Goal: Information Seeking & Learning: Learn about a topic

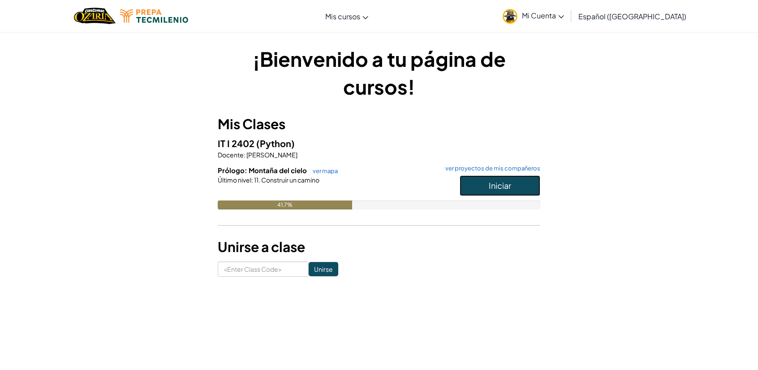
click at [503, 187] on span "Iniciar" at bounding box center [500, 185] width 22 height 10
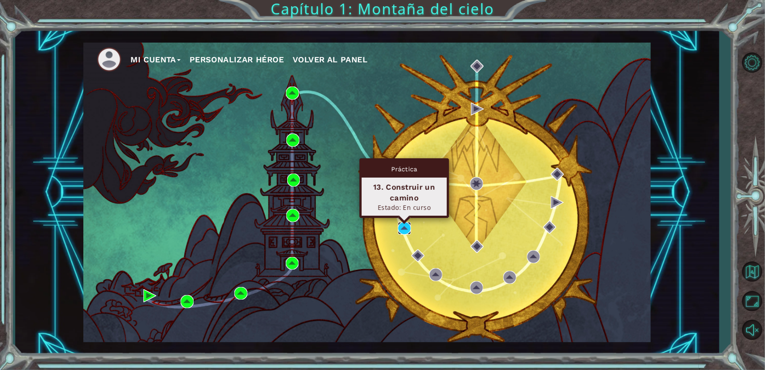
click at [408, 227] on img at bounding box center [404, 228] width 13 height 13
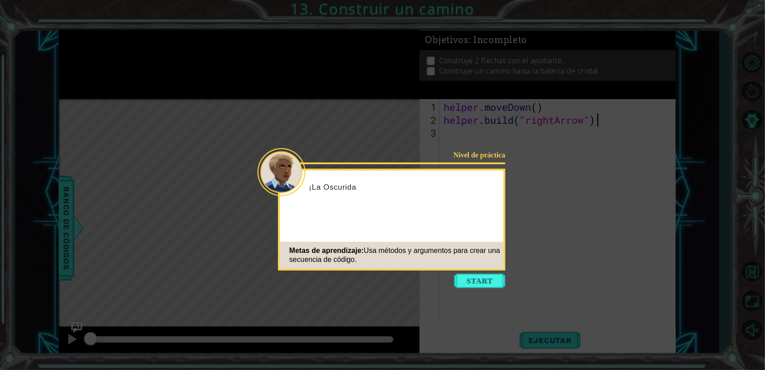
click at [468, 288] on icon at bounding box center [382, 185] width 765 height 370
click at [476, 280] on button "Start" at bounding box center [479, 280] width 51 height 14
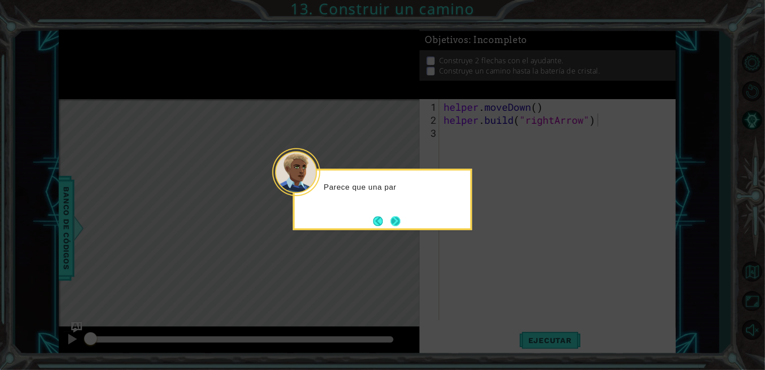
click at [396, 219] on button "Next" at bounding box center [395, 221] width 10 height 10
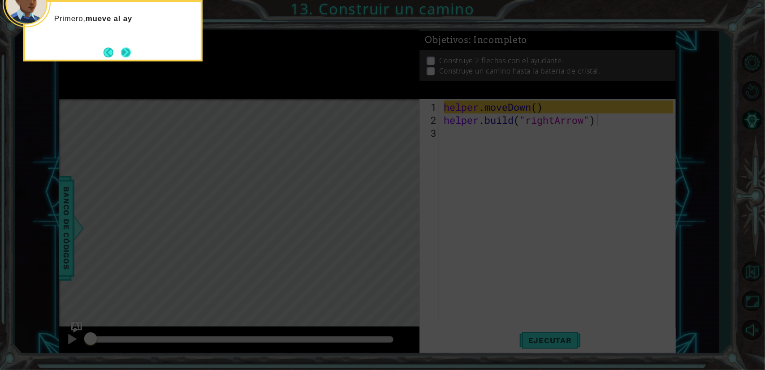
click at [124, 54] on button "Next" at bounding box center [126, 52] width 10 height 10
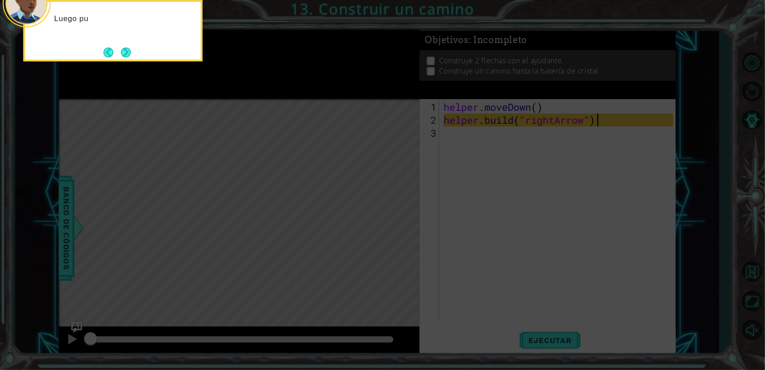
click at [124, 55] on button "Next" at bounding box center [126, 52] width 10 height 10
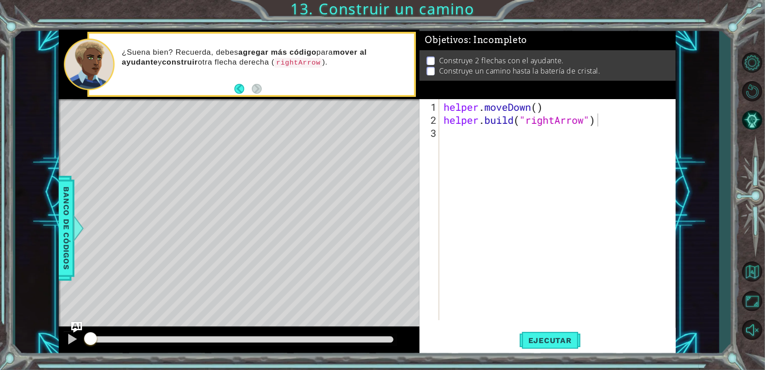
click at [310, 146] on div "Level Map" at bounding box center [266, 231] width 414 height 264
click at [370, 151] on div "Level Map" at bounding box center [266, 231] width 414 height 264
click at [539, 342] on span "Ejecutar" at bounding box center [549, 340] width 61 height 9
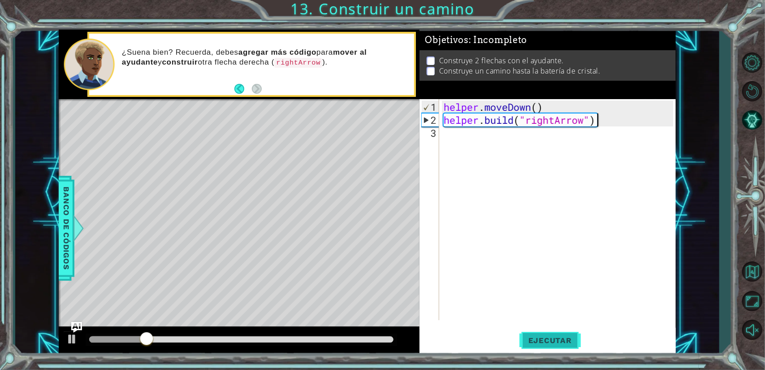
click at [535, 337] on span "Ejecutar" at bounding box center [549, 340] width 61 height 9
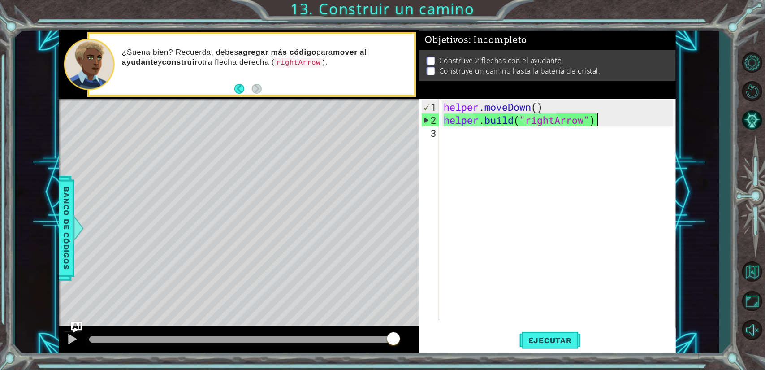
drag, startPoint x: 248, startPoint y: 337, endPoint x: 419, endPoint y: 332, distance: 170.8
click at [422, 333] on div "1 ההההההההההההההההההההההההההההההההההההההההההההההההההההההההההההההההההההההההההההה…" at bounding box center [367, 192] width 616 height 325
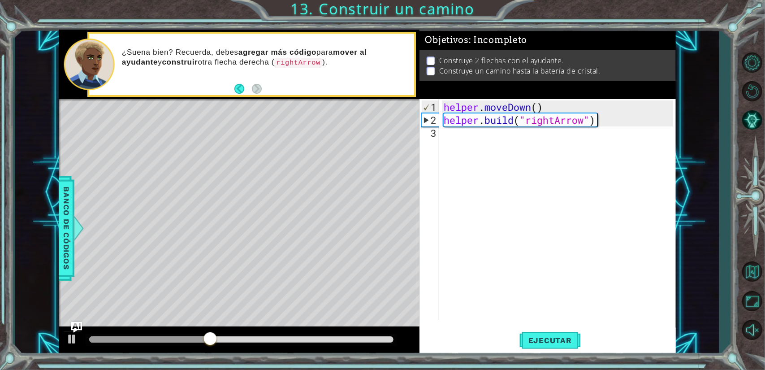
click at [375, 148] on div "Level Map" at bounding box center [266, 231] width 414 height 264
click at [460, 137] on div "helper . moveDown ( ) helper . build ( "rightArrow" )" at bounding box center [560, 223] width 236 height 247
click at [69, 333] on div at bounding box center [72, 339] width 12 height 12
click at [75, 324] on img "Ask AI" at bounding box center [77, 327] width 12 height 12
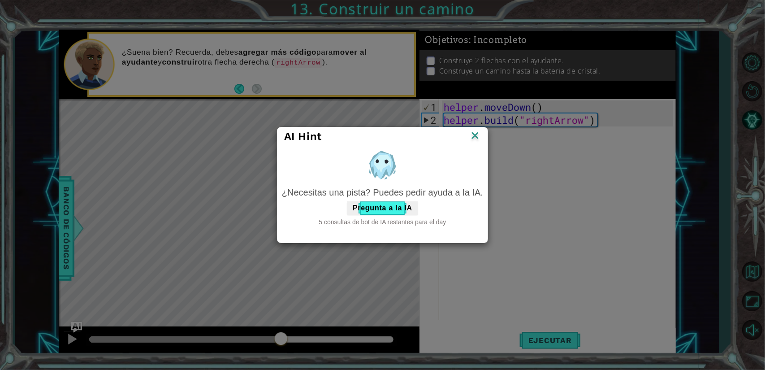
click at [476, 134] on img at bounding box center [475, 135] width 12 height 13
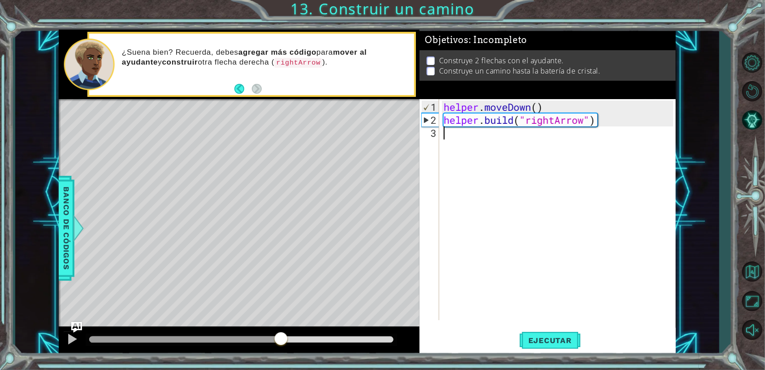
click at [456, 133] on div "helper . moveDown ( ) helper . build ( "rightArrow" )" at bounding box center [560, 223] width 236 height 247
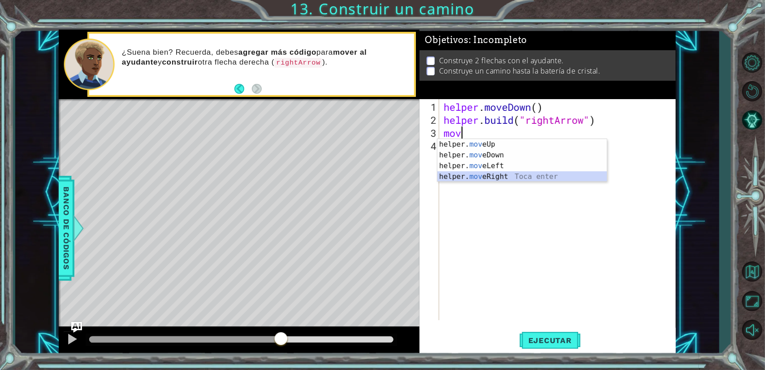
click at [494, 174] on div "helper. mov eUp Toca enter helper. mov eDown Toca enter helper. mov eLeft Toca …" at bounding box center [522, 171] width 170 height 65
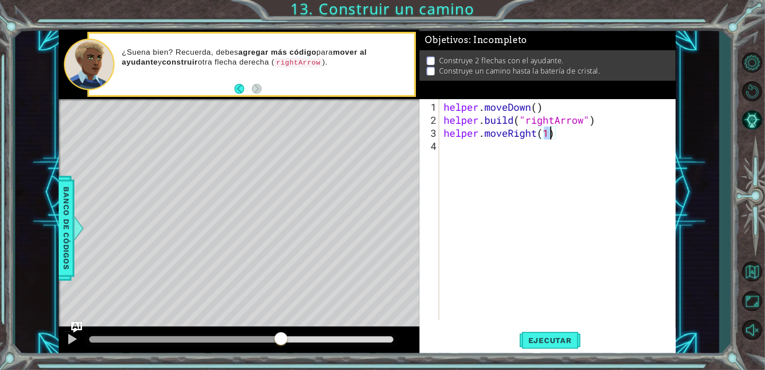
scroll to position [0, 4]
type textarea "helper.moveRight(3)"
click at [547, 337] on span "Ejecutar" at bounding box center [549, 340] width 61 height 9
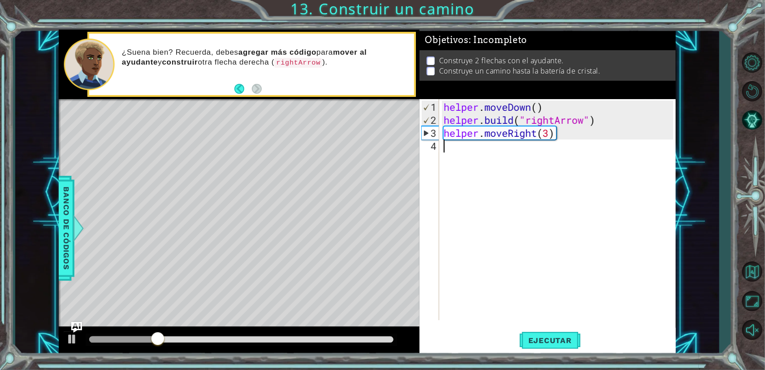
click at [474, 151] on div "helper . moveDown ( ) helper . build ( "rightArrow" ) helper . moveRight ( 3 )" at bounding box center [560, 223] width 236 height 247
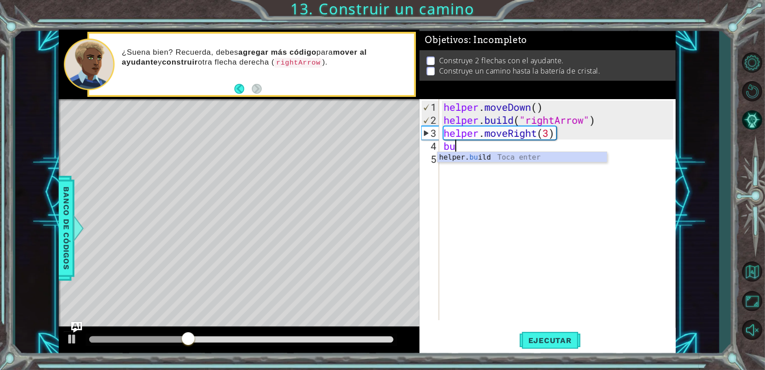
scroll to position [0, 0]
type textarea "buil"
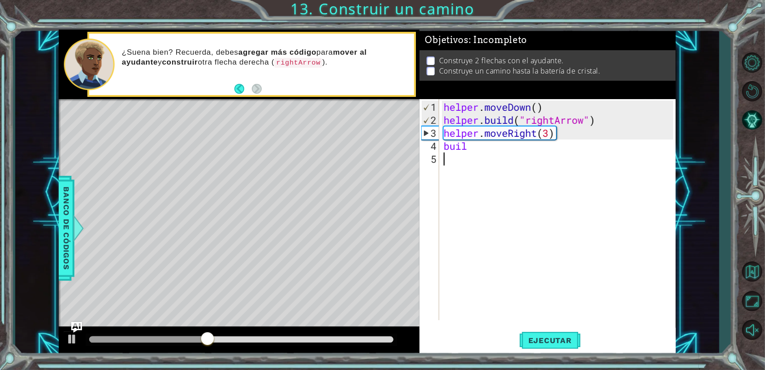
click at [477, 164] on div "helper . moveDown ( ) helper . build ( "rightArrow" ) helper . moveRight ( 3 ) …" at bounding box center [560, 223] width 236 height 247
click at [477, 150] on div "helper . moveDown ( ) helper . build ( "rightArrow" ) helper . moveRight ( 3 ) …" at bounding box center [560, 223] width 236 height 247
click at [478, 148] on div "helper . moveDown ( ) helper . build ( "rightArrow" ) helper . moveRight ( 3 ) …" at bounding box center [560, 223] width 236 height 247
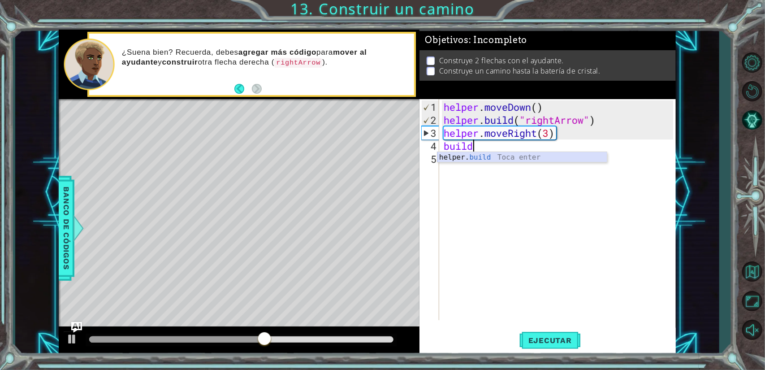
click at [478, 155] on div "helper. build Toca enter" at bounding box center [522, 168] width 170 height 32
type textarea "[DOMAIN_NAME]("rightArrow")"
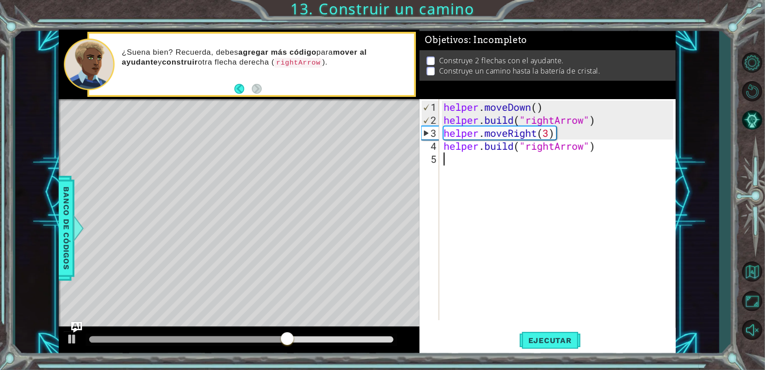
click at [572, 176] on div "helper . moveDown ( ) helper . build ( "rightArrow" ) helper . moveRight ( 3 ) …" at bounding box center [560, 223] width 236 height 247
click at [553, 340] on span "Ejecutar" at bounding box center [549, 340] width 61 height 9
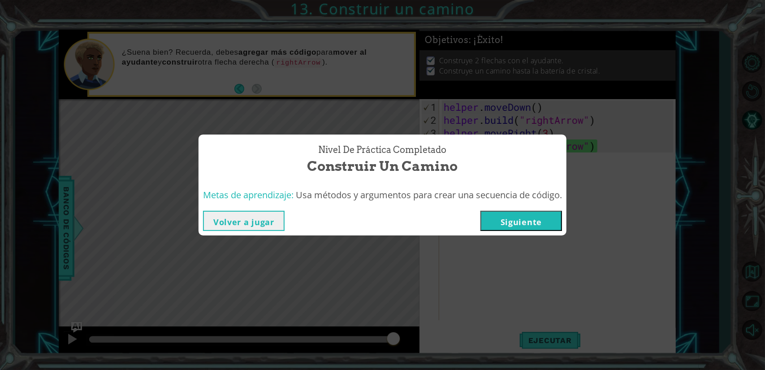
click at [269, 224] on button "Volver a jugar" at bounding box center [244, 221] width 82 height 20
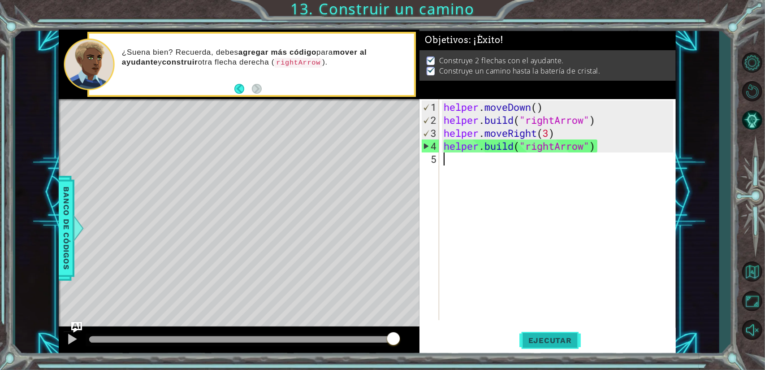
click at [533, 338] on span "Ejecutar" at bounding box center [549, 340] width 61 height 9
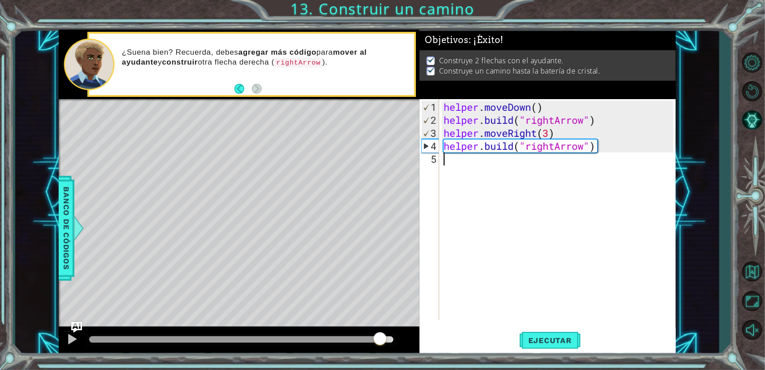
drag, startPoint x: 364, startPoint y: 340, endPoint x: 399, endPoint y: 343, distance: 34.7
click at [393, 342] on div at bounding box center [241, 339] width 304 height 6
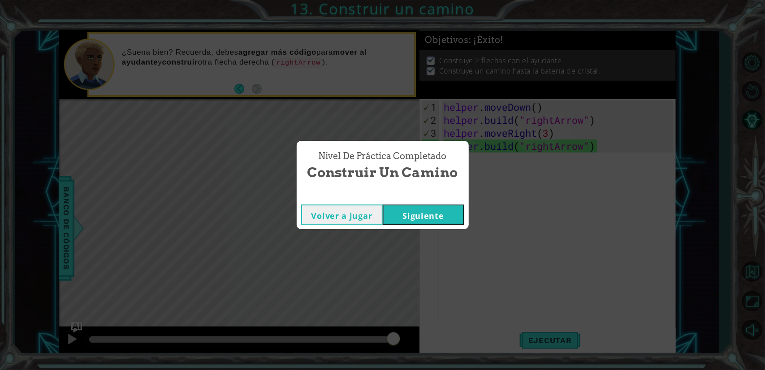
click at [411, 215] on button "Siguiente" at bounding box center [424, 214] width 82 height 20
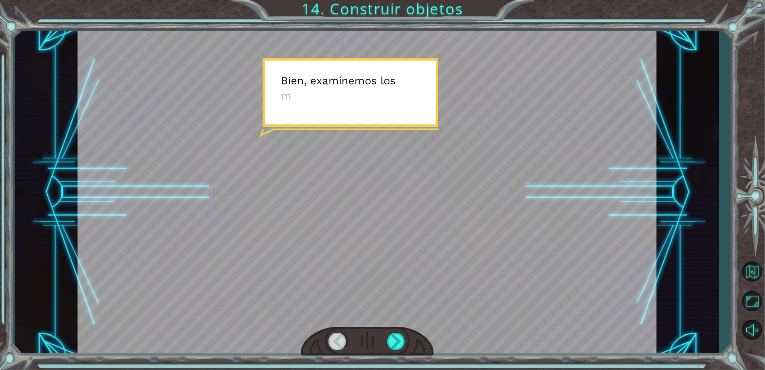
click at [396, 202] on div at bounding box center [367, 192] width 579 height 325
click at [392, 345] on div at bounding box center [396, 340] width 19 height 17
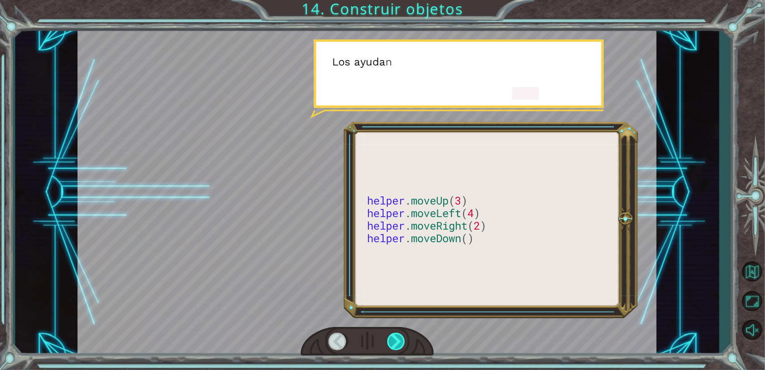
click at [395, 332] on div at bounding box center [396, 340] width 19 height 17
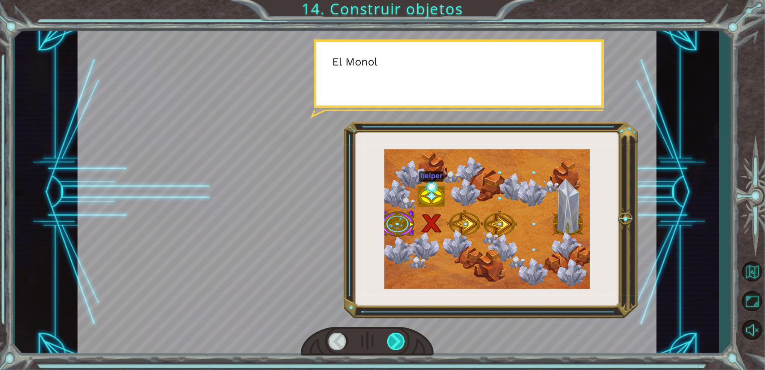
click at [398, 336] on div at bounding box center [396, 340] width 19 height 17
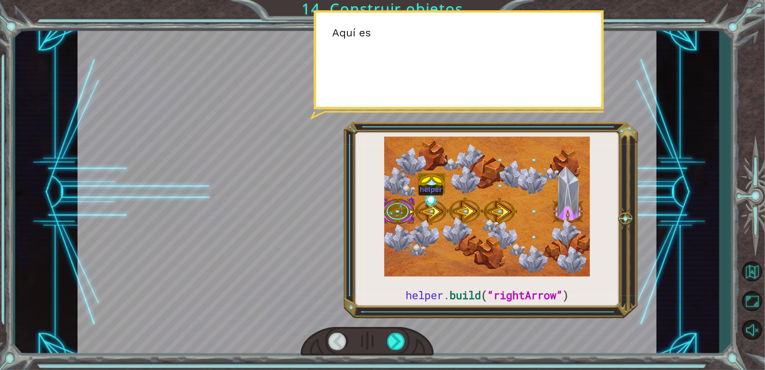
click at [398, 332] on div at bounding box center [367, 341] width 133 height 29
click at [397, 338] on div at bounding box center [396, 340] width 19 height 17
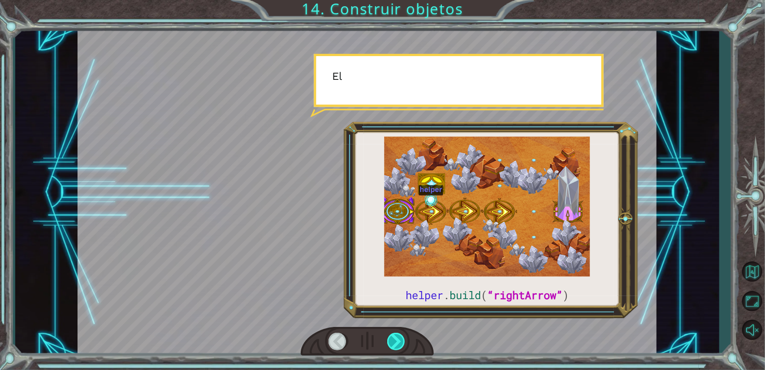
click at [396, 338] on div at bounding box center [396, 340] width 19 height 17
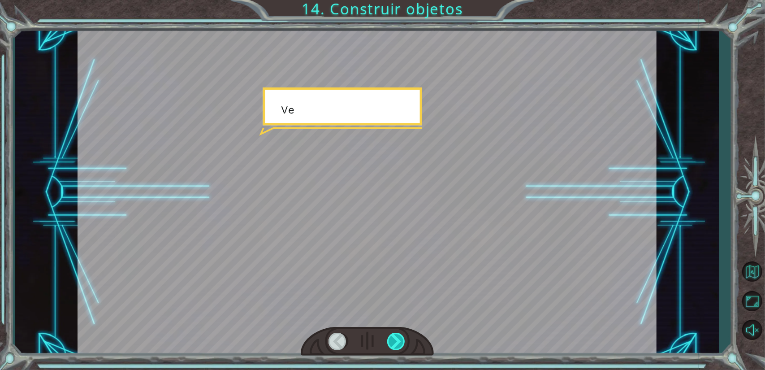
click at [396, 338] on div at bounding box center [396, 340] width 19 height 17
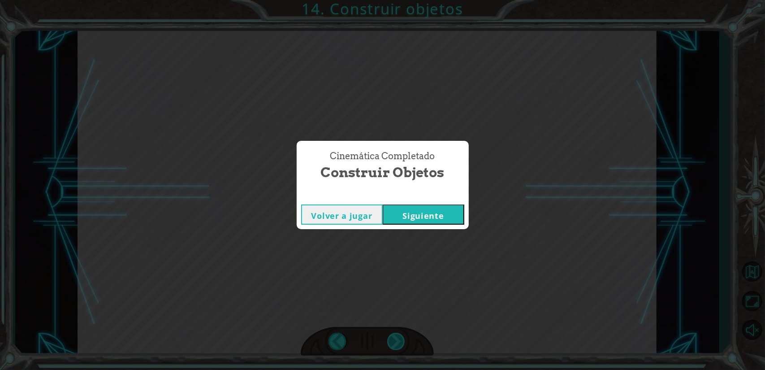
click at [396, 0] on div "helper . build ( “rightArrow” ) B i e n , e x a m i n e m o s l o s m é t o d o…" at bounding box center [382, 0] width 765 height 0
click at [435, 224] on div "Volver a jugar [GEOGRAPHIC_DATA]" at bounding box center [383, 214] width 172 height 29
click at [435, 216] on button "Siguiente" at bounding box center [424, 214] width 82 height 20
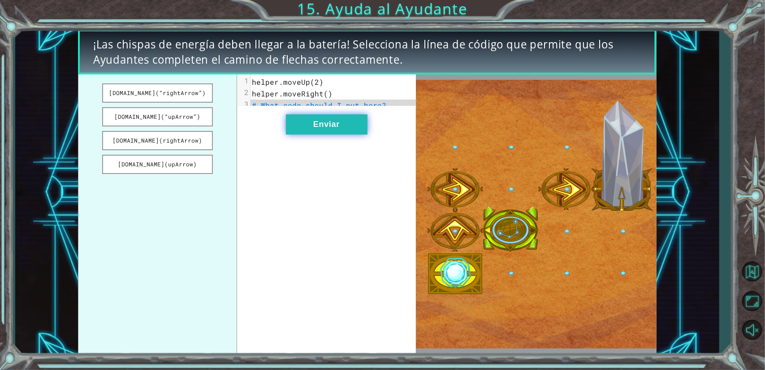
click at [334, 134] on button "Enviar" at bounding box center [327, 124] width 82 height 20
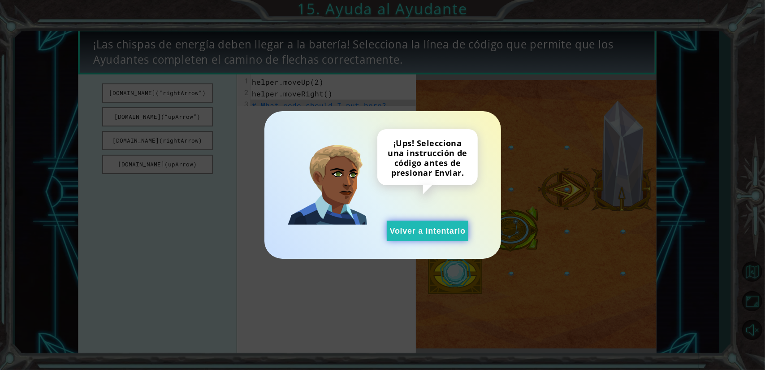
click at [439, 234] on button "Volver a intentarlo" at bounding box center [428, 230] width 82 height 20
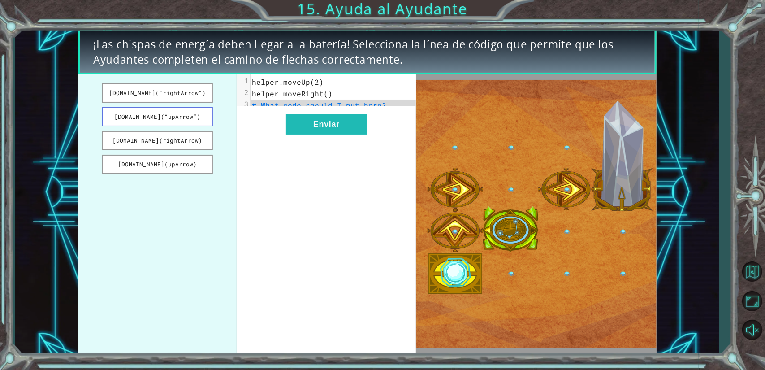
drag, startPoint x: 159, startPoint y: 113, endPoint x: 207, endPoint y: 117, distance: 48.5
click at [239, 130] on div "[DOMAIN_NAME](“rightArrow”) [DOMAIN_NAME](“upArrow”) [DOMAIN_NAME](rightArrow) …" at bounding box center [247, 214] width 338 height 280
click at [187, 112] on button "[DOMAIN_NAME](“upArrow”)" at bounding box center [157, 116] width 111 height 19
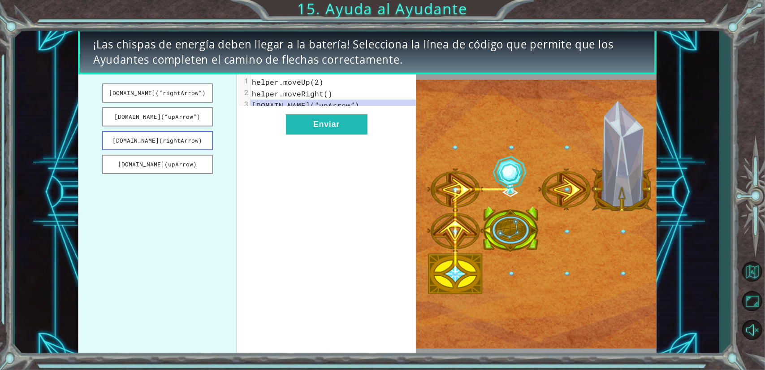
click at [173, 138] on button "[DOMAIN_NAME](rightArrow)" at bounding box center [157, 140] width 111 height 19
click at [165, 138] on button "[DOMAIN_NAME](rightArrow)" at bounding box center [157, 140] width 111 height 19
click at [166, 145] on button "[DOMAIN_NAME](rightArrow)" at bounding box center [157, 140] width 111 height 19
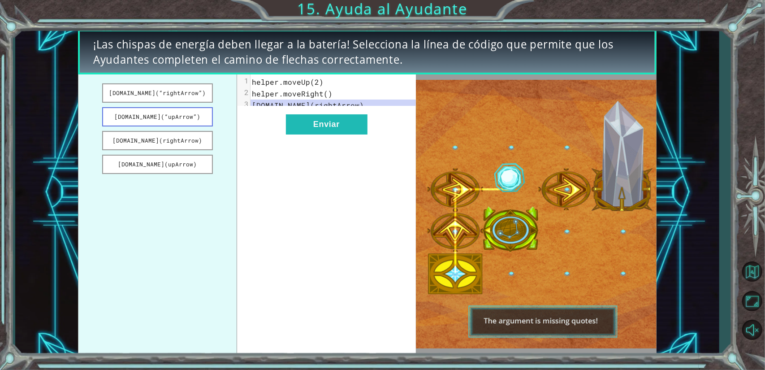
click at [189, 124] on button "[DOMAIN_NAME](“upArrow”)" at bounding box center [157, 116] width 111 height 19
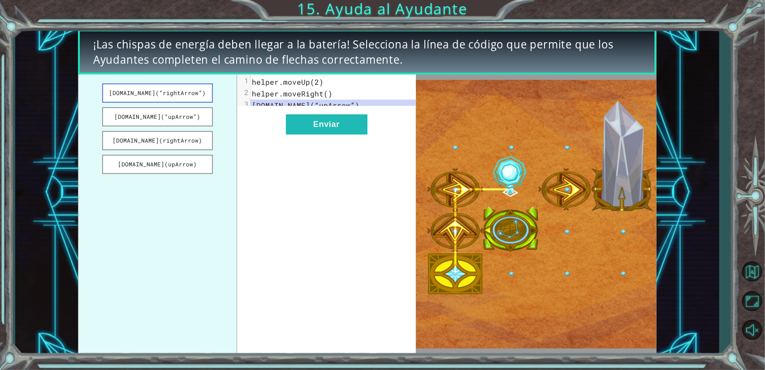
click at [188, 87] on button "[DOMAIN_NAME](“rightArrow”)" at bounding box center [157, 92] width 111 height 19
click at [310, 198] on div "xxxxxxxxxx 3 1 helper.moveUp(2) 2 helper.moveRight() 3 [DOMAIN_NAME](“rightArro…" at bounding box center [326, 214] width 179 height 280
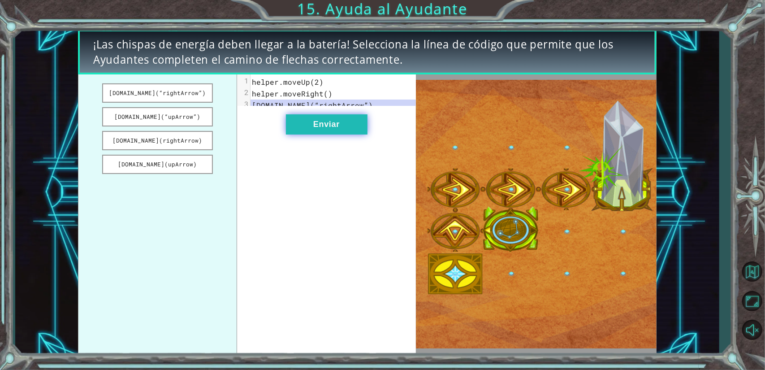
click at [319, 131] on button "Enviar" at bounding box center [327, 124] width 82 height 20
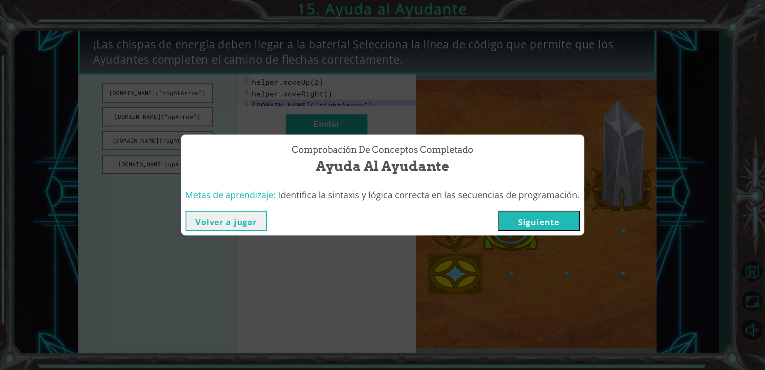
click at [512, 215] on button "Siguiente" at bounding box center [539, 221] width 82 height 20
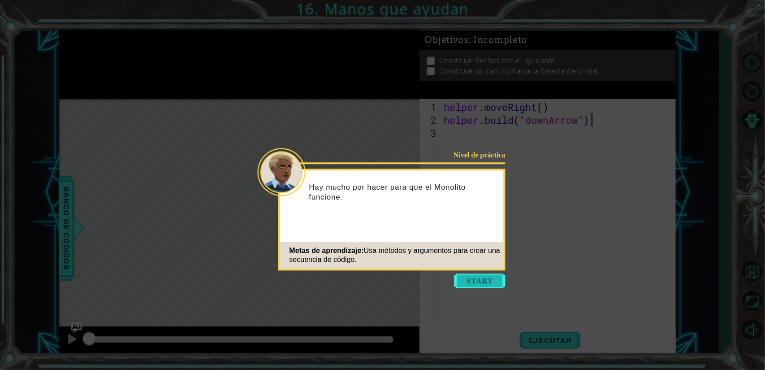
click at [486, 280] on button "Start" at bounding box center [479, 280] width 51 height 14
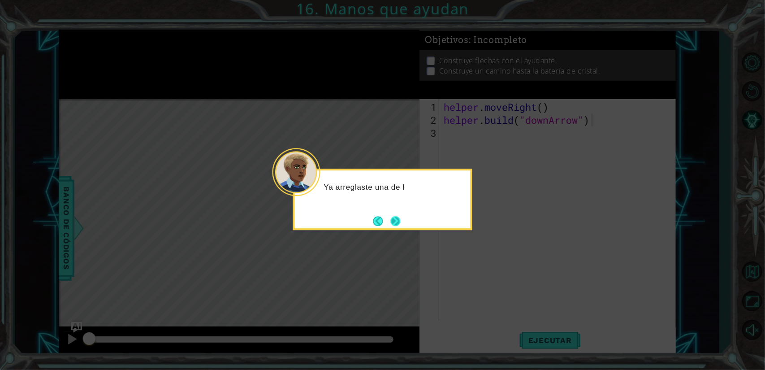
click at [398, 224] on button "Next" at bounding box center [396, 221] width 10 height 10
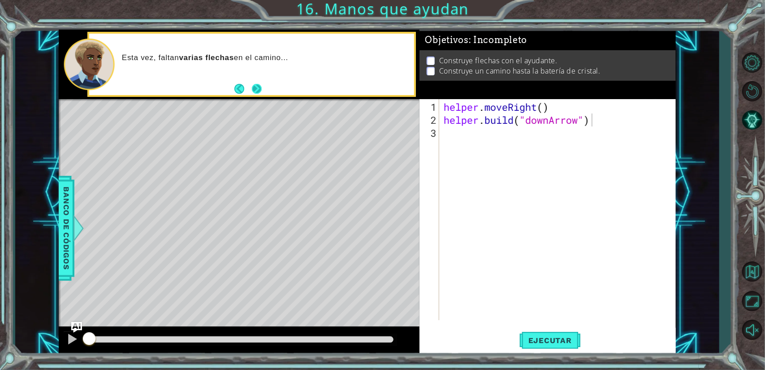
click at [257, 92] on button "Next" at bounding box center [257, 89] width 10 height 10
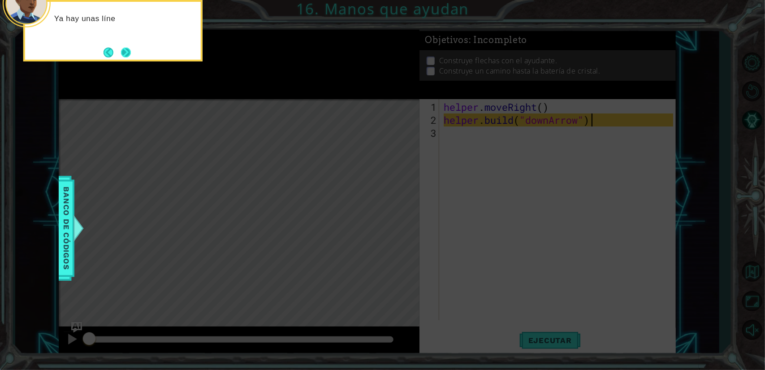
click at [126, 55] on button "Next" at bounding box center [126, 52] width 10 height 10
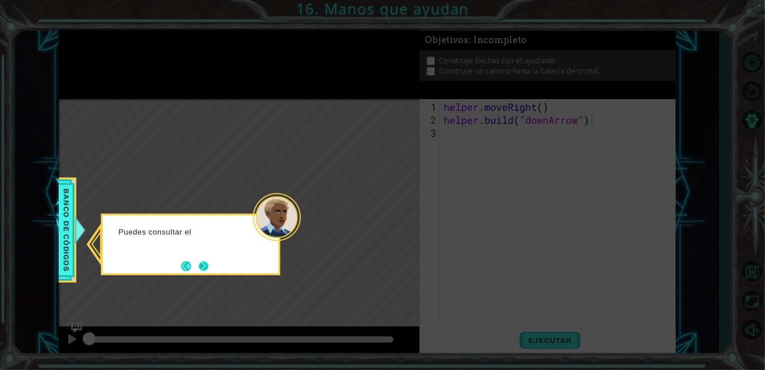
click at [202, 265] on button "Next" at bounding box center [203, 266] width 10 height 10
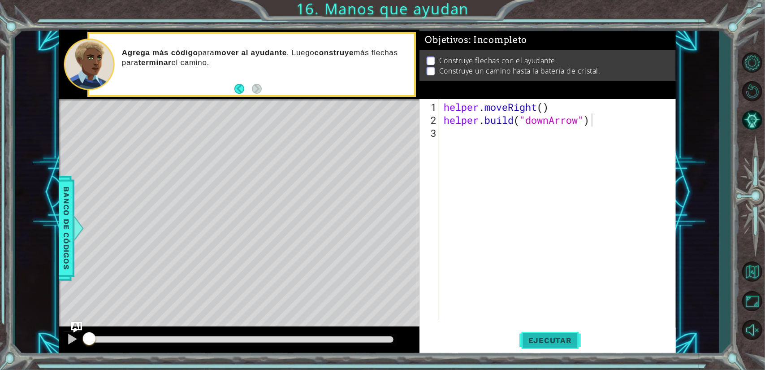
click at [569, 343] on span "Ejecutar" at bounding box center [549, 340] width 61 height 9
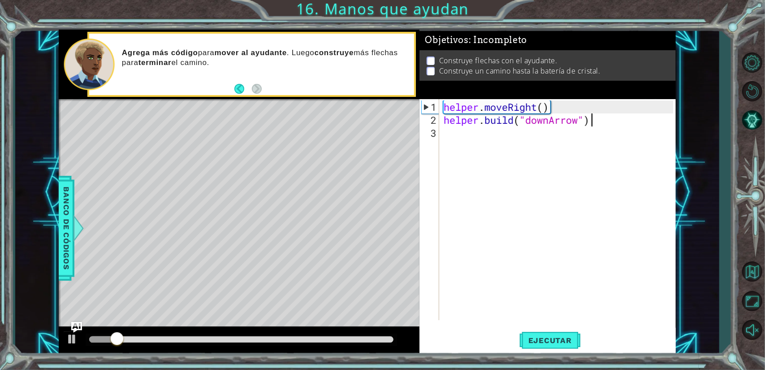
click at [487, 127] on div "helper . moveRight ( ) helper . build ( "downArrow" )" at bounding box center [560, 223] width 236 height 247
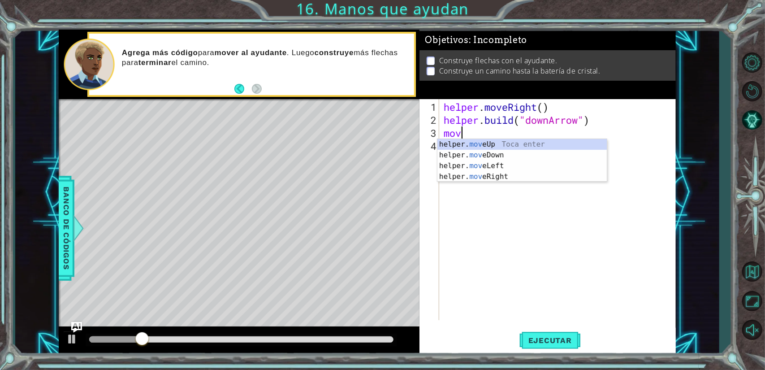
scroll to position [0, 0]
click at [501, 154] on div "helper. move Up Toca enter helper. move Down Toca enter helper. move Left Toca …" at bounding box center [522, 171] width 170 height 65
type textarea "helper.moveDown(1)"
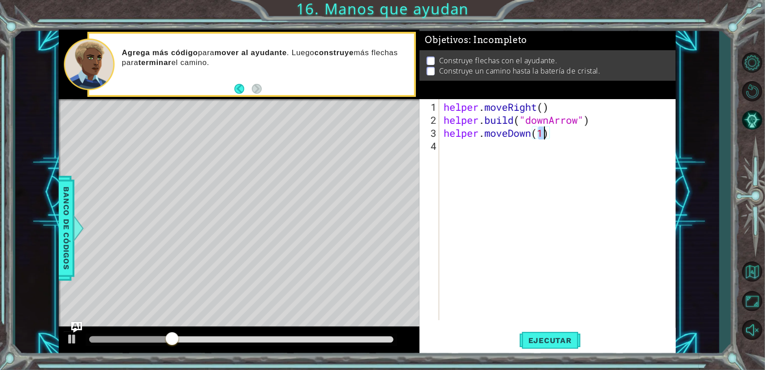
click at [493, 149] on div "helper . moveRight ( ) helper . build ( "downArrow" ) helper . moveDown ( 1 )" at bounding box center [560, 223] width 236 height 247
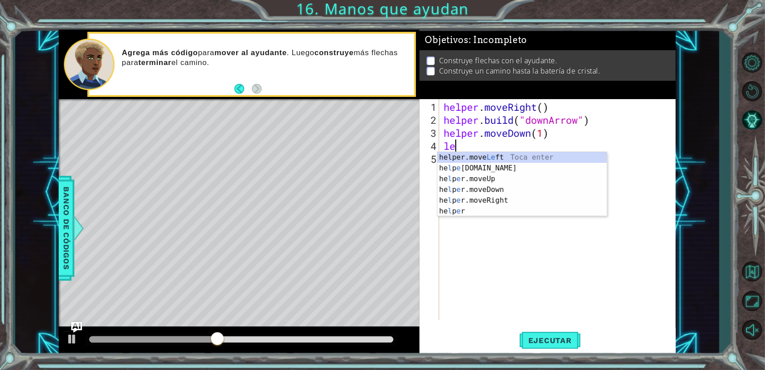
scroll to position [0, 0]
type textarea "l"
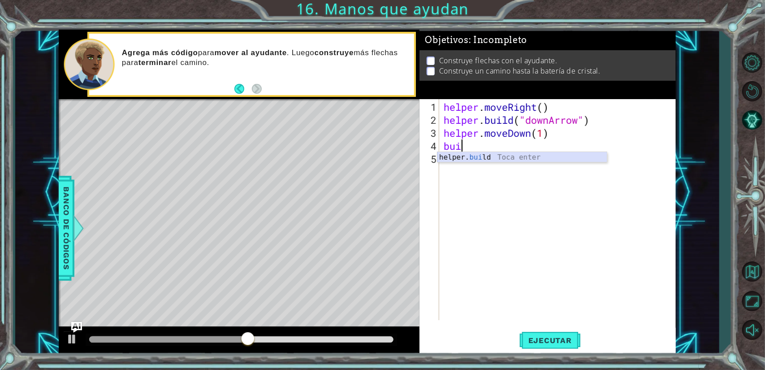
click at [500, 155] on div "helper. [PERSON_NAME] Toca enter" at bounding box center [522, 168] width 170 height 32
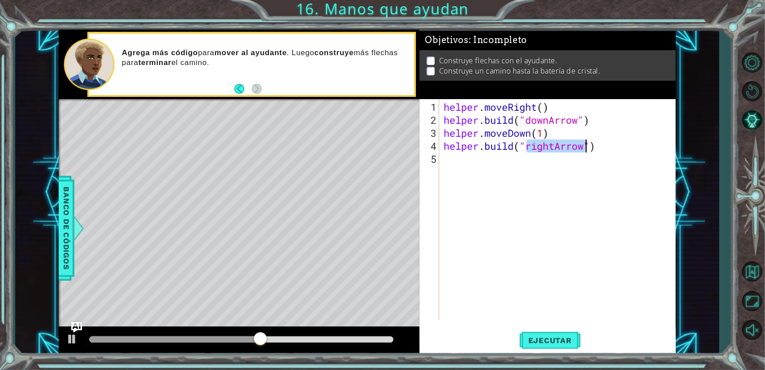
click at [557, 148] on div "helper . moveRight ( ) helper . build ( "downArrow" ) helper . moveDown ( 1 ) h…" at bounding box center [557, 209] width 231 height 221
drag, startPoint x: 555, startPoint y: 146, endPoint x: 527, endPoint y: 145, distance: 28.3
click at [527, 145] on div "helper . moveRight ( ) helper . build ( "downArrow" ) helper . moveDown ( 1 ) h…" at bounding box center [560, 223] width 236 height 247
type textarea "[DOMAIN_NAME]("leftArrow")"
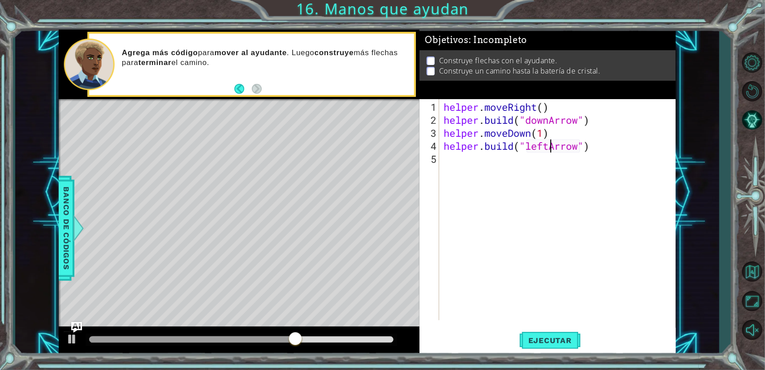
click at [508, 162] on div "helper . moveRight ( ) helper . build ( "downArrow" ) helper . moveDown ( 1 ) h…" at bounding box center [560, 223] width 236 height 247
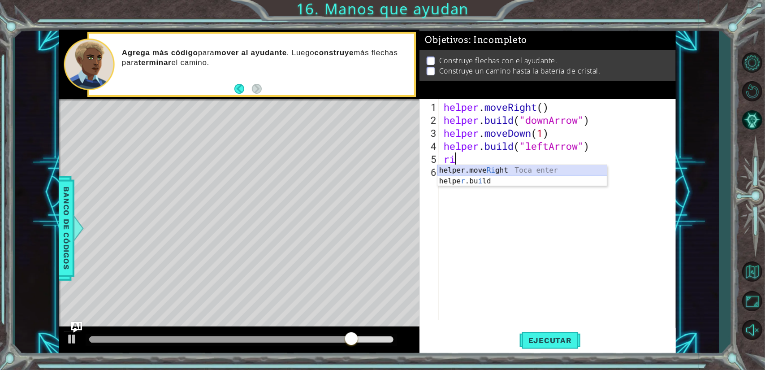
click at [506, 165] on div "helper.move Ri ght Toca enter helpe r .bu i ld Toca enter" at bounding box center [522, 186] width 170 height 43
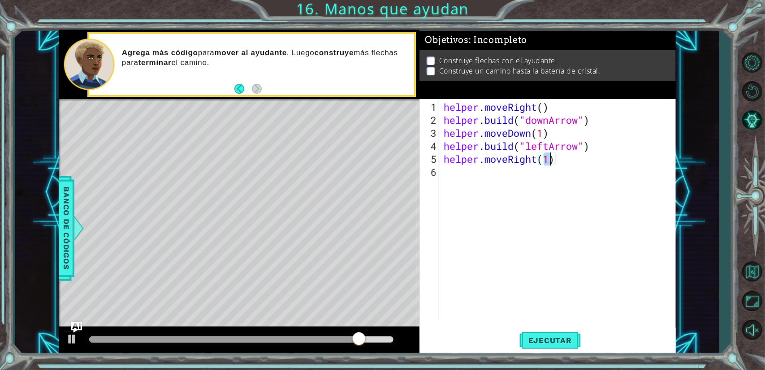
click at [493, 170] on div "helper . moveRight ( ) helper . build ( "downArrow" ) helper . moveDown ( 1 ) h…" at bounding box center [560, 223] width 236 height 247
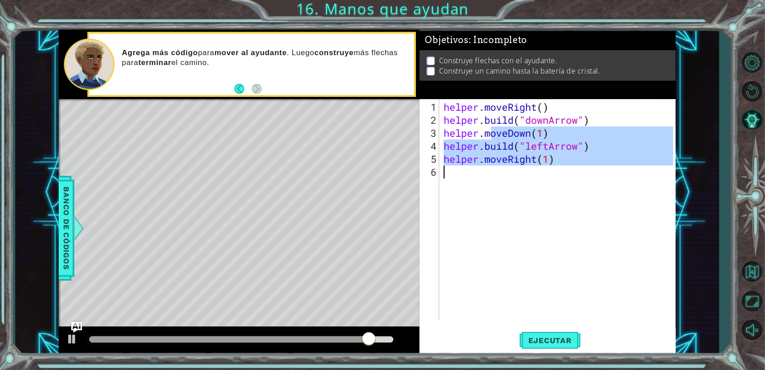
type textarea "helper.moveRight(1)"
click at [493, 173] on div "helper . moveRight ( ) helper . build ( "downArrow" ) helper . moveDown ( 1 ) h…" at bounding box center [557, 209] width 231 height 221
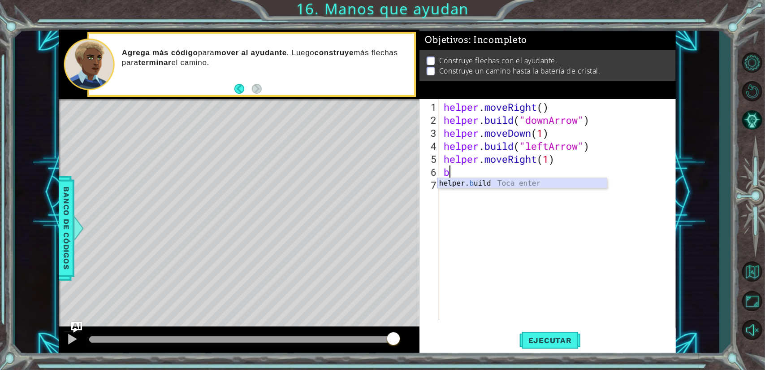
click at [487, 183] on div "helper. b uild Toca enter" at bounding box center [522, 194] width 170 height 32
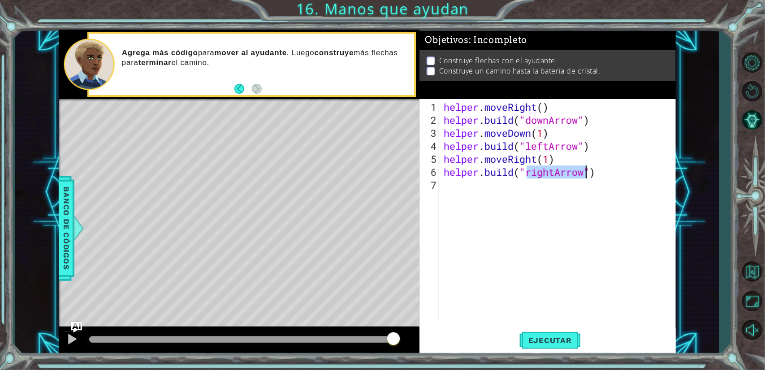
click at [552, 172] on div "helper . moveRight ( ) helper . build ( "downArrow" ) helper . moveDown ( 1 ) h…" at bounding box center [557, 209] width 231 height 221
click at [554, 172] on div "helper . moveRight ( ) helper . build ( "downArrow" ) helper . moveDown ( 1 ) h…" at bounding box center [560, 223] width 236 height 247
drag, startPoint x: 550, startPoint y: 148, endPoint x: 527, endPoint y: 147, distance: 23.3
click at [527, 147] on div "helper . moveRight ( ) helper . build ( "downArrow" ) helper . moveDown ( 1 ) h…" at bounding box center [560, 223] width 236 height 247
type textarea "[DOMAIN_NAME]("rightArrow")"
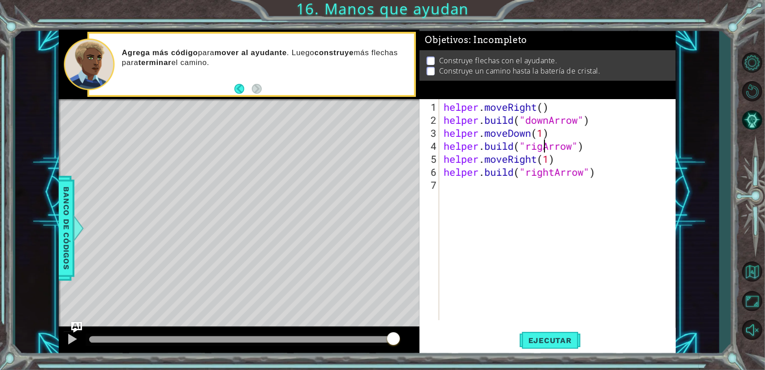
scroll to position [0, 5]
click at [485, 188] on div "helper . moveRight ( ) helper . build ( "downArrow" ) helper . moveDown ( 1 ) h…" at bounding box center [560, 223] width 236 height 247
click at [551, 338] on span "Ejecutar" at bounding box center [549, 340] width 61 height 9
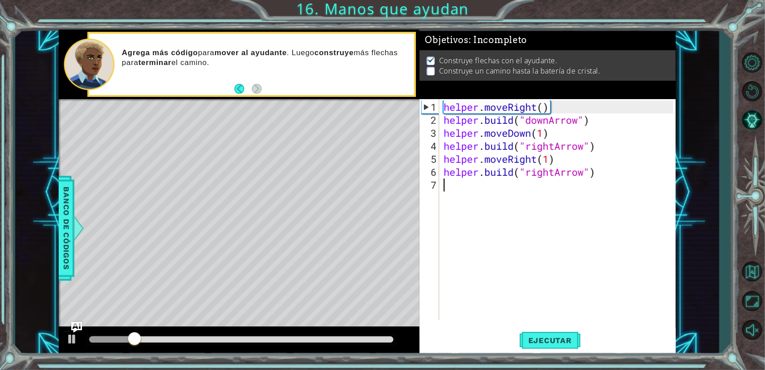
type textarea "m"
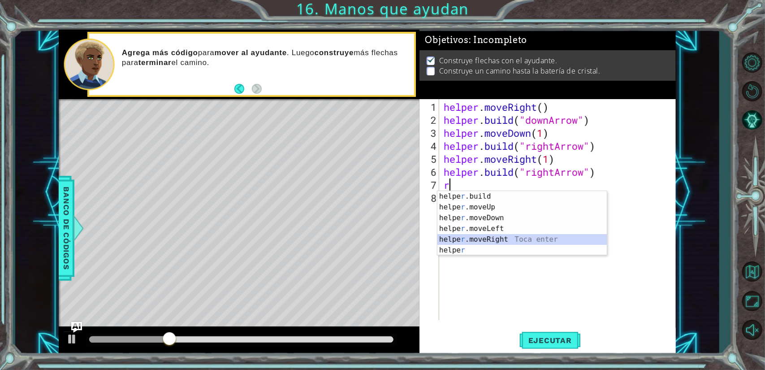
click at [484, 236] on div "helpe [PERSON_NAME]build Toca enter helpe r .moveUp Toca enter helpe r .moveDow…" at bounding box center [522, 234] width 170 height 86
type textarea "helper.moveRight(1)"
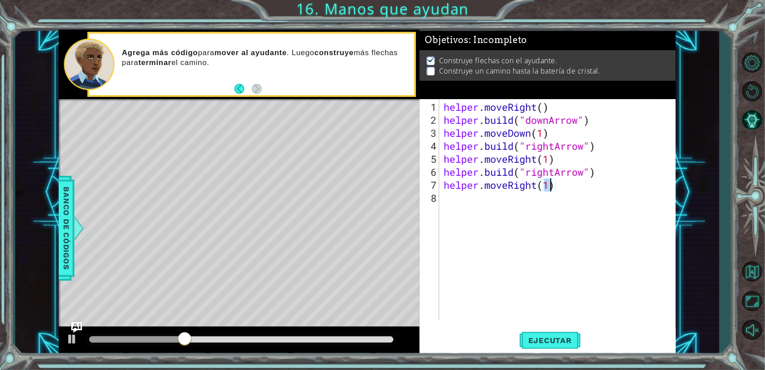
click at [508, 198] on div "helper . moveRight ( ) helper . build ( "downArrow" ) helper . moveDown ( 1 ) h…" at bounding box center [560, 223] width 236 height 247
click at [505, 213] on div "helper. b uild Toca enter" at bounding box center [522, 220] width 170 height 32
type textarea "[DOMAIN_NAME]("rightArrow")"
click at [527, 204] on div "helper . moveRight ( ) helper . build ( "downArrow" ) helper . moveDown ( 1 ) h…" at bounding box center [560, 223] width 236 height 247
drag, startPoint x: 527, startPoint y: 200, endPoint x: 554, endPoint y: 200, distance: 26.9
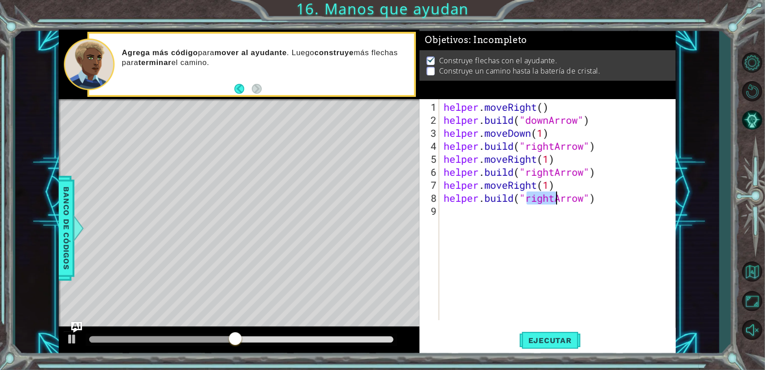
click at [554, 200] on div "helper . moveRight ( ) helper . build ( "downArrow" ) helper . moveDown ( 1 ) h…" at bounding box center [560, 223] width 236 height 247
type textarea "[DOMAIN_NAME]("upArrow")"
click at [549, 341] on span "Ejecutar" at bounding box center [549, 340] width 61 height 9
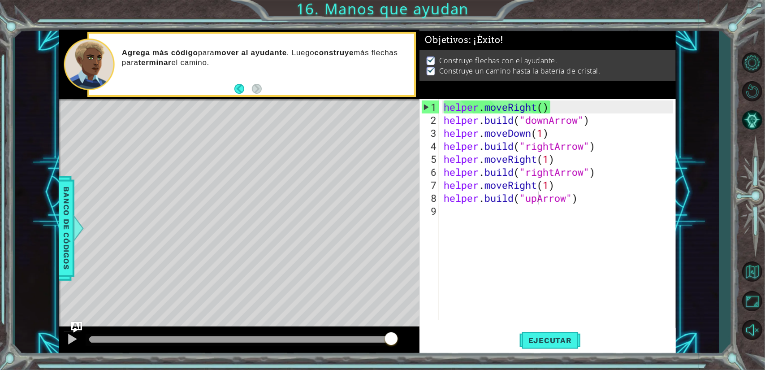
drag, startPoint x: 349, startPoint y: 331, endPoint x: 268, endPoint y: 347, distance: 82.1
click at [268, 347] on div at bounding box center [239, 340] width 361 height 29
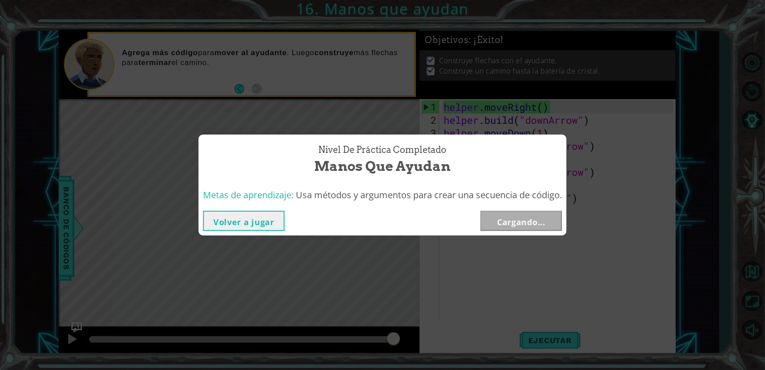
drag, startPoint x: 344, startPoint y: 340, endPoint x: 316, endPoint y: 339, distance: 27.3
click at [316, 339] on div "Nivel de práctica Completado Manos que ayudan Metas de aprendizaje: Usa métodos…" at bounding box center [382, 185] width 765 height 370
click at [227, 214] on button "Volver a jugar" at bounding box center [244, 221] width 82 height 20
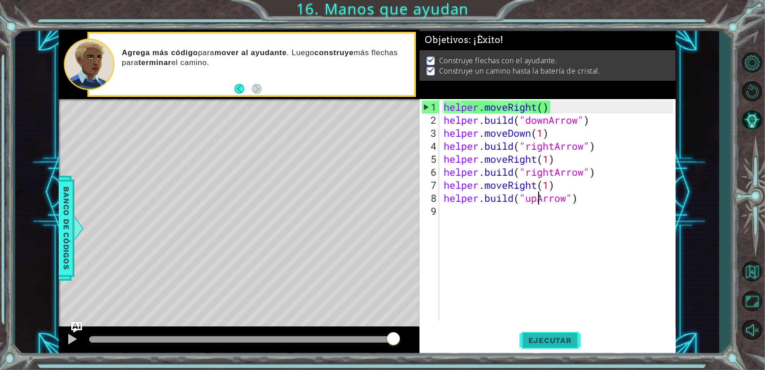
click at [564, 340] on span "Ejecutar" at bounding box center [549, 340] width 61 height 9
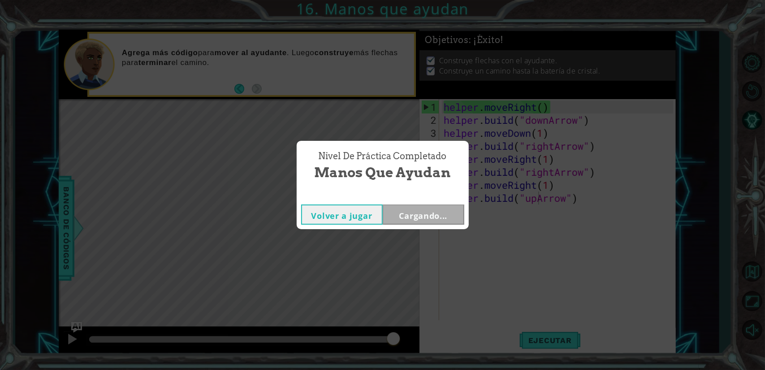
drag, startPoint x: 180, startPoint y: 336, endPoint x: 413, endPoint y: 340, distance: 233.4
click at [413, 340] on body "1 ההההההההההההההההההההההההההההההההההההההההההההההההההההההההההההההההההההההההההההה…" at bounding box center [382, 185] width 765 height 370
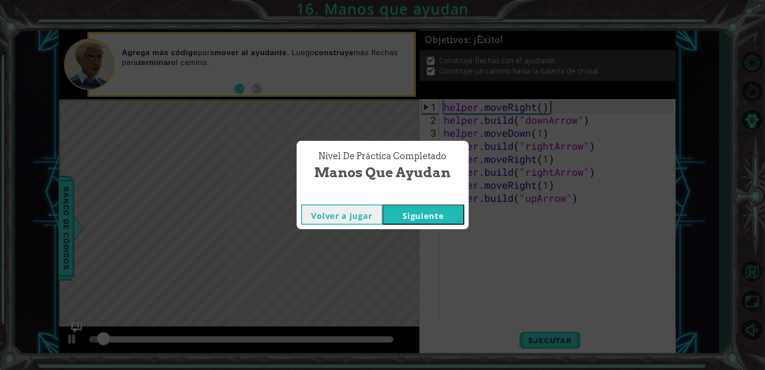
click at [412, 212] on button "Siguiente" at bounding box center [424, 214] width 82 height 20
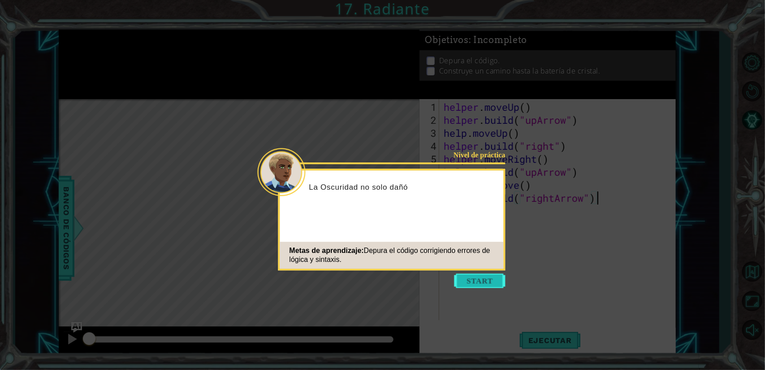
click at [482, 278] on button "Start" at bounding box center [479, 280] width 51 height 14
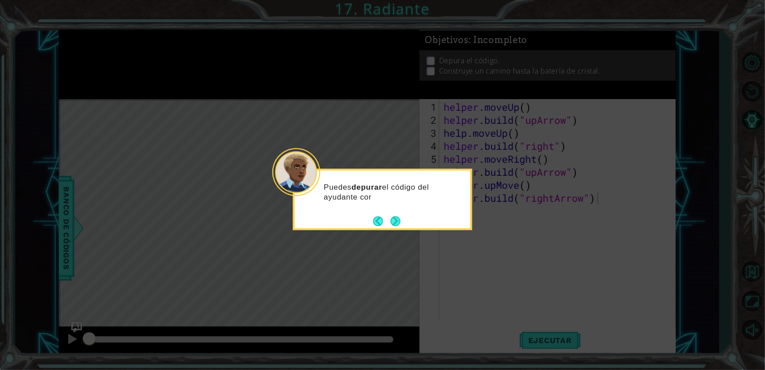
click at [398, 216] on button "Next" at bounding box center [396, 221] width 10 height 10
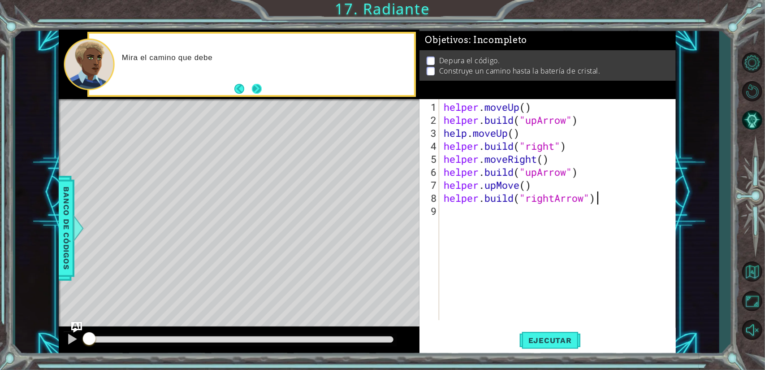
click at [258, 91] on button "Next" at bounding box center [257, 89] width 10 height 10
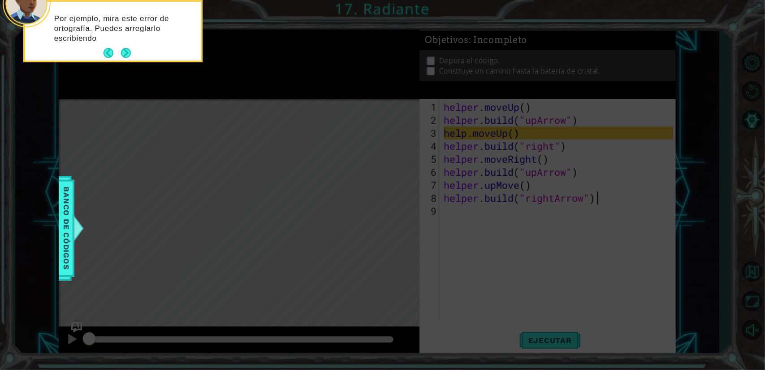
click at [133, 50] on div "Por ejemplo, mira este error de ortografía. Puedes arreglarlo escribiendo" at bounding box center [113, 32] width 176 height 55
click at [131, 50] on button "Next" at bounding box center [126, 53] width 10 height 10
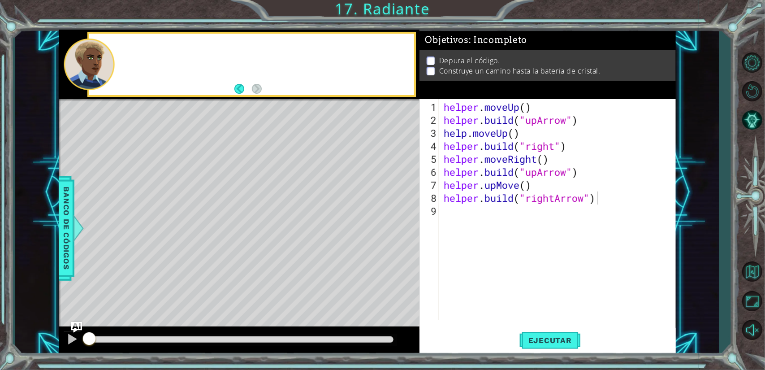
click at [133, 50] on div at bounding box center [251, 64] width 324 height 61
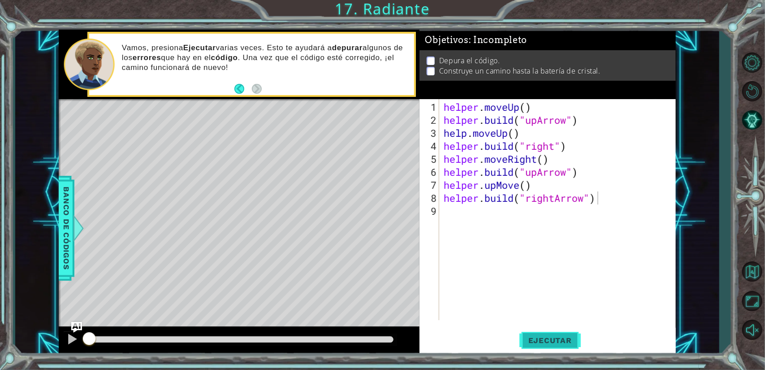
click at [553, 344] on span "Ejecutar" at bounding box center [549, 340] width 61 height 9
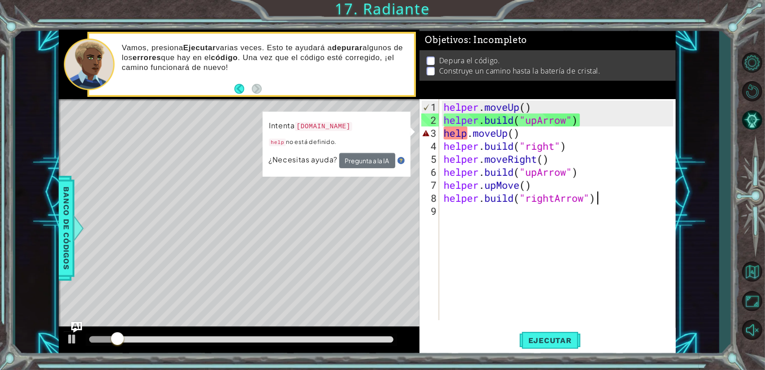
click at [508, 290] on div "helper . moveUp ( ) helper . build ( "upArrow" ) help . moveUp ( ) helper . bui…" at bounding box center [560, 223] width 236 height 247
click at [465, 135] on div "helper . moveUp ( ) helper . build ( "upArrow" ) help . moveUp ( ) helper . bui…" at bounding box center [560, 223] width 236 height 247
type textarea "helper.moveUp()"
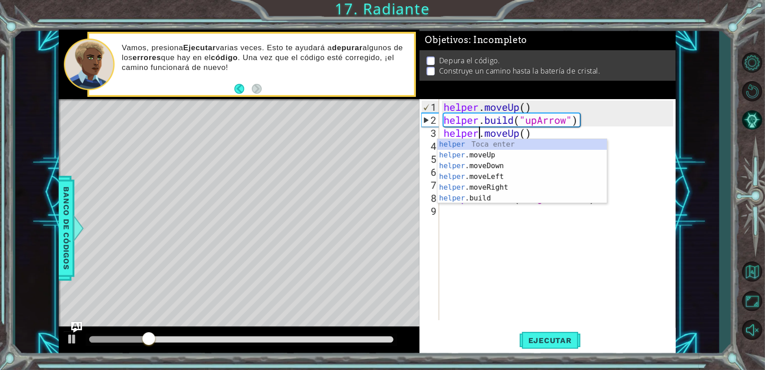
click at [525, 281] on div "helper . moveUp ( ) helper . build ( "upArrow" ) helper . moveUp ( ) helper . b…" at bounding box center [560, 223] width 236 height 247
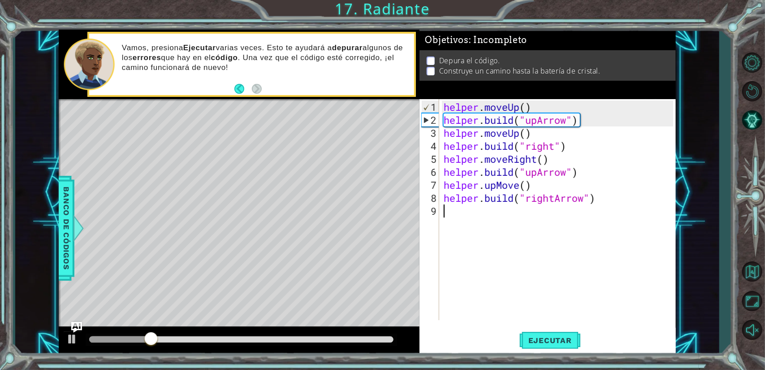
scroll to position [0, 0]
click at [556, 149] on div "helper . moveUp ( ) helper . build ( "upArrow" ) helper . moveUp ( ) helper . b…" at bounding box center [560, 223] width 236 height 247
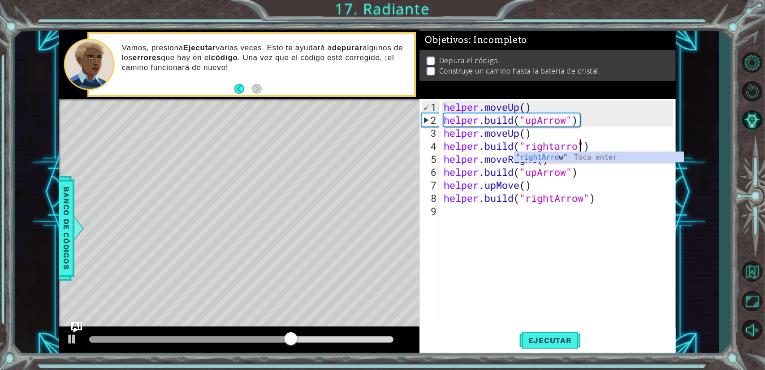
scroll to position [0, 6]
click at [532, 155] on div ""rightArrow " Toca enter" at bounding box center [599, 168] width 170 height 32
type textarea "[DOMAIN_NAME]("rightArrow")"
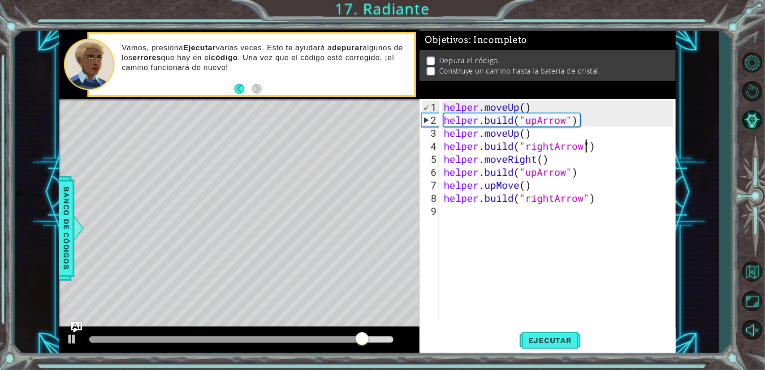
click at [520, 297] on div "helper . moveUp ( ) helper . build ( "upArrow" ) helper . moveUp ( ) helper . b…" at bounding box center [560, 223] width 236 height 247
click at [565, 349] on button "Ejecutar" at bounding box center [549, 340] width 61 height 26
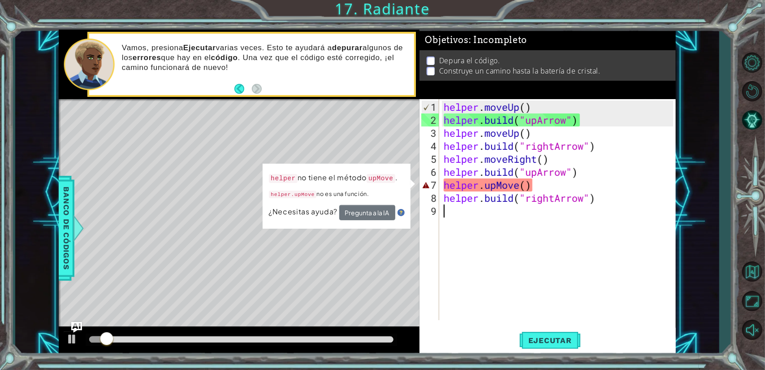
click at [540, 307] on div "helper . moveUp ( ) helper . build ( "upArrow" ) helper . moveUp ( ) helper . b…" at bounding box center [560, 223] width 236 height 247
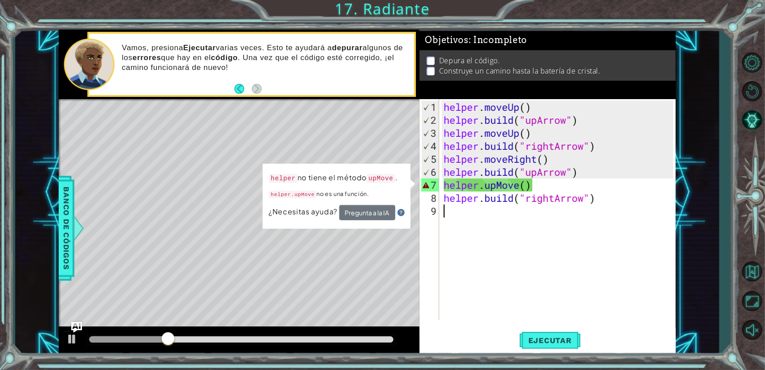
click at [476, 244] on div "helper . moveUp ( ) helper . build ( "upArrow" ) helper . moveUp ( ) helper . b…" at bounding box center [560, 223] width 236 height 247
click at [388, 189] on p "helper.upMove no es una función." at bounding box center [333, 194] width 129 height 12
click at [400, 179] on div "helper no tiene el método upMove . helper.upMove no es una función. ¿Necesitas …" at bounding box center [336, 196] width 147 height 65
click at [485, 187] on div "helper . moveUp ( ) helper . build ( "upArrow" ) helper . moveUp ( ) helper . b…" at bounding box center [560, 223] width 236 height 247
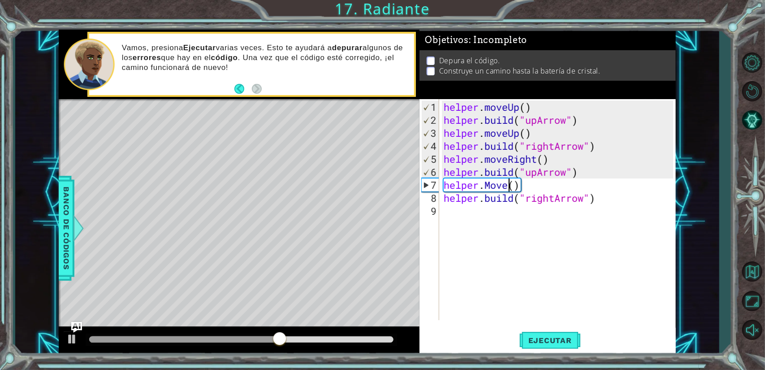
click at [510, 186] on div "helper . moveUp ( ) helper . build ( "upArrow" ) helper . moveUp ( ) helper . b…" at bounding box center [560, 223] width 236 height 247
click at [497, 198] on div "helper.moveUp Toca enter" at bounding box center [522, 207] width 170 height 32
type textarea "helper.moveUp(1)"
click at [504, 234] on div "helper . moveUp ( ) helper . build ( "upArrow" ) helper . moveUp ( ) helper . b…" at bounding box center [560, 223] width 236 height 247
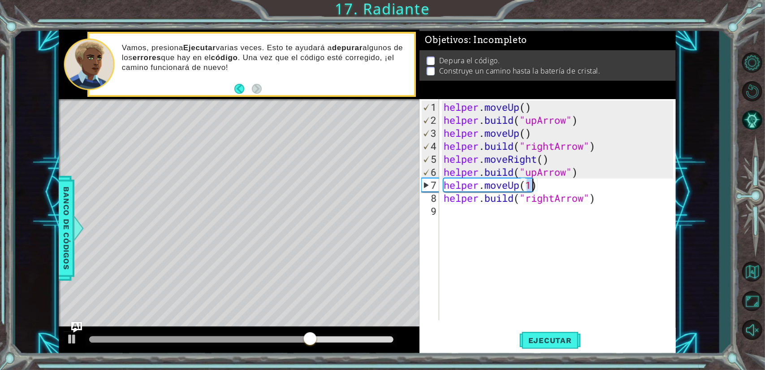
scroll to position [0, 0]
drag, startPoint x: 529, startPoint y: 174, endPoint x: 537, endPoint y: 172, distance: 8.5
click at [537, 172] on div "helper . moveUp ( ) helper . build ( "upArrow" ) helper . moveUp ( ) helper . b…" at bounding box center [560, 223] width 236 height 247
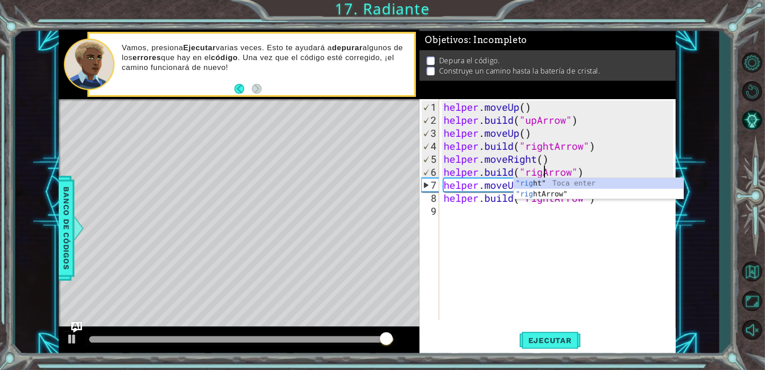
type textarea "[DOMAIN_NAME]("rightArrow")"
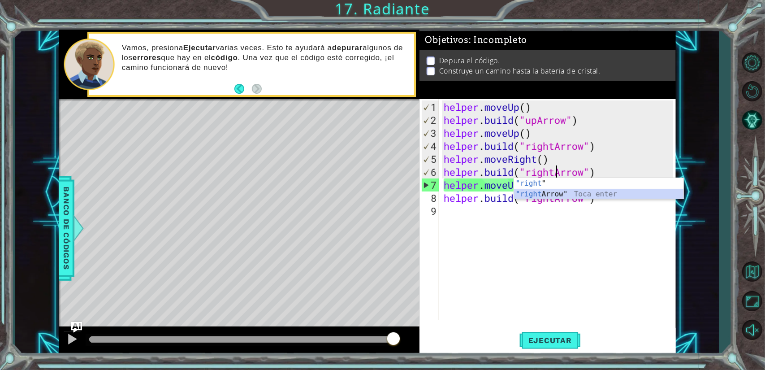
click at [546, 194] on div ""right " Toca enter "right Arrow" Toca enter" at bounding box center [599, 199] width 170 height 43
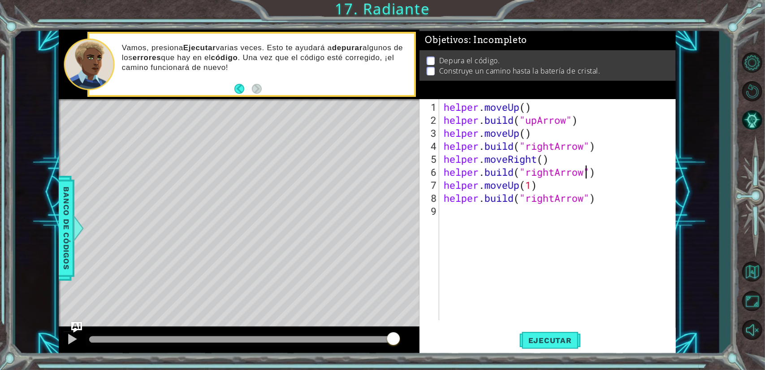
click at [545, 250] on div "helper . moveUp ( ) helper . build ( "upArrow" ) helper . moveUp ( ) helper . b…" at bounding box center [560, 223] width 236 height 247
click at [547, 334] on button "Ejecutar" at bounding box center [549, 340] width 61 height 26
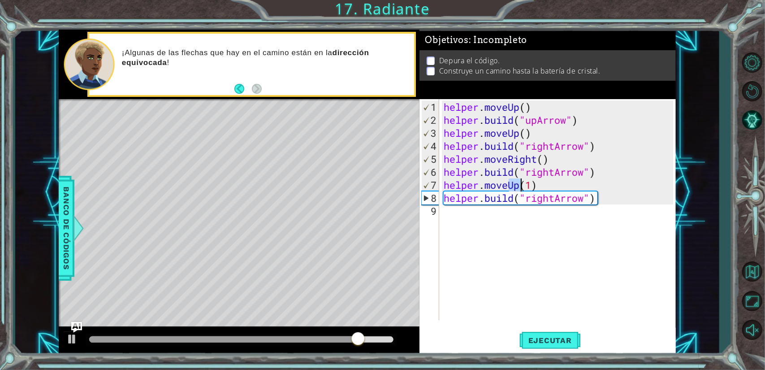
drag, startPoint x: 510, startPoint y: 184, endPoint x: 520, endPoint y: 185, distance: 9.5
click at [520, 185] on div "helper . moveUp ( ) helper . build ( "upArrow" ) helper . moveUp ( ) helper . b…" at bounding box center [560, 223] width 236 height 247
click at [513, 193] on div "helper.moveRi ght Toca enter" at bounding box center [522, 207] width 170 height 32
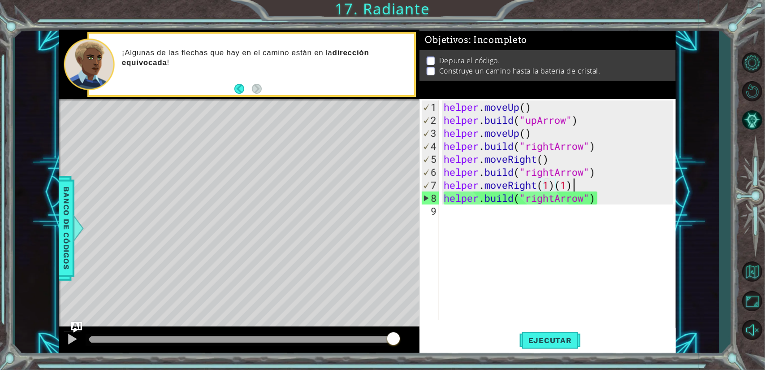
click at [579, 179] on div "helper . moveUp ( ) helper . build ( "upArrow" ) helper . moveUp ( ) helper . b…" at bounding box center [560, 223] width 236 height 247
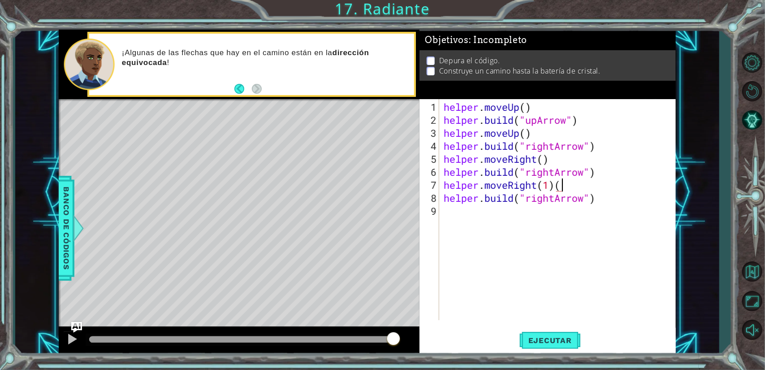
type textarea "helper.moveRight(1)"
click at [568, 266] on div "helper . moveUp ( ) helper . build ( "upArrow" ) helper . moveUp ( ) helper . b…" at bounding box center [560, 223] width 236 height 247
click at [540, 344] on span "Ejecutar" at bounding box center [549, 340] width 61 height 9
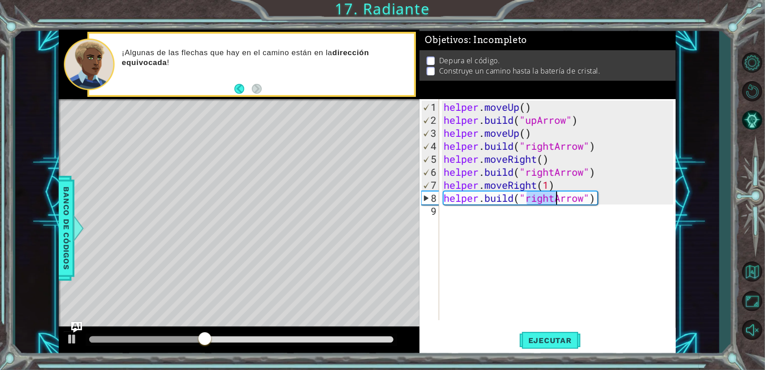
drag, startPoint x: 529, startPoint y: 199, endPoint x: 555, endPoint y: 200, distance: 26.5
click at [555, 200] on div "helper . moveUp ( ) helper . build ( "upArrow" ) helper . moveUp ( ) helper . b…" at bounding box center [560, 223] width 236 height 247
type textarea "[DOMAIN_NAME]("upArrow")"
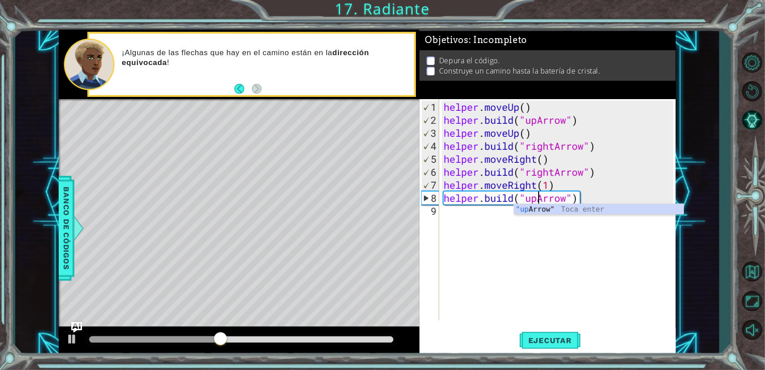
scroll to position [0, 4]
click at [554, 211] on div ""up Arrow" Toca enter" at bounding box center [599, 220] width 170 height 32
click at [446, 243] on div "helper . moveUp ( ) helper . build ( "upArrow" ) helper . moveUp ( ) helper . b…" at bounding box center [560, 223] width 236 height 247
click at [500, 266] on div "helper . moveUp ( ) helper . build ( "upArrow" ) helper . moveUp ( ) helper . b…" at bounding box center [560, 223] width 236 height 247
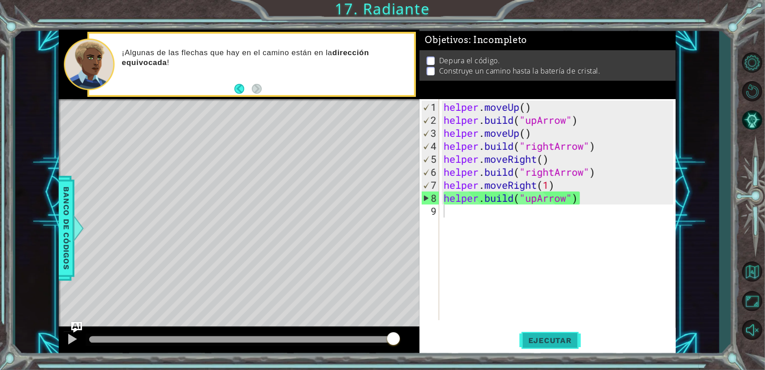
click at [525, 340] on span "Ejecutar" at bounding box center [549, 340] width 61 height 9
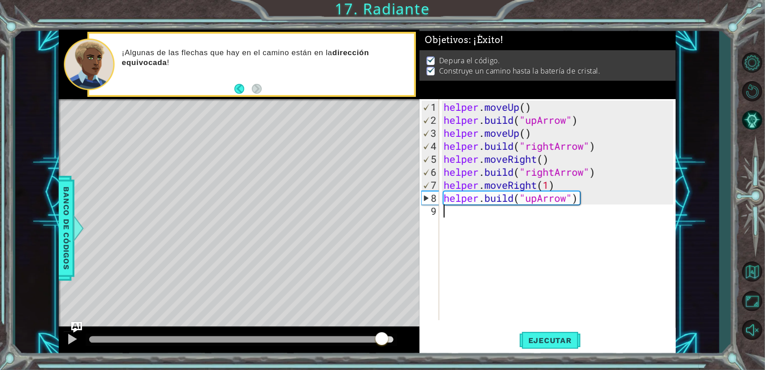
drag, startPoint x: 211, startPoint y: 339, endPoint x: 399, endPoint y: 342, distance: 187.7
click at [390, 342] on div at bounding box center [382, 339] width 16 height 16
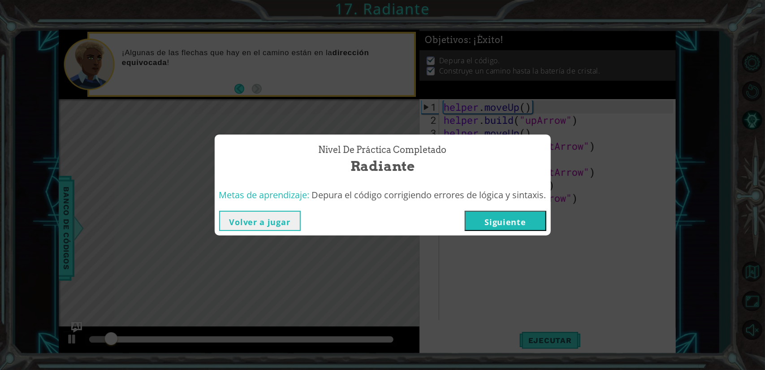
click at [504, 220] on button "Siguiente" at bounding box center [506, 221] width 82 height 20
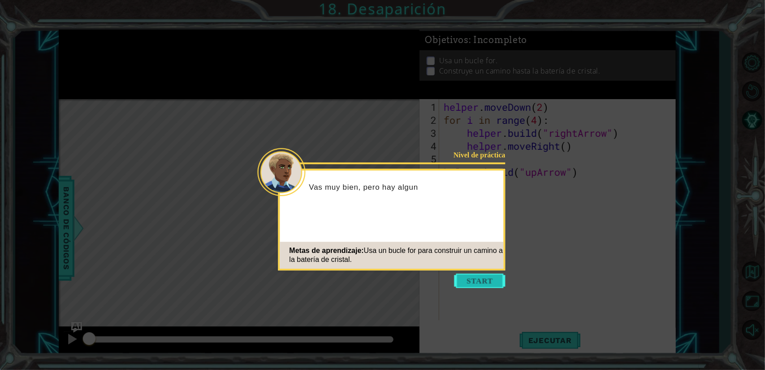
click at [482, 281] on button "Start" at bounding box center [479, 280] width 51 height 14
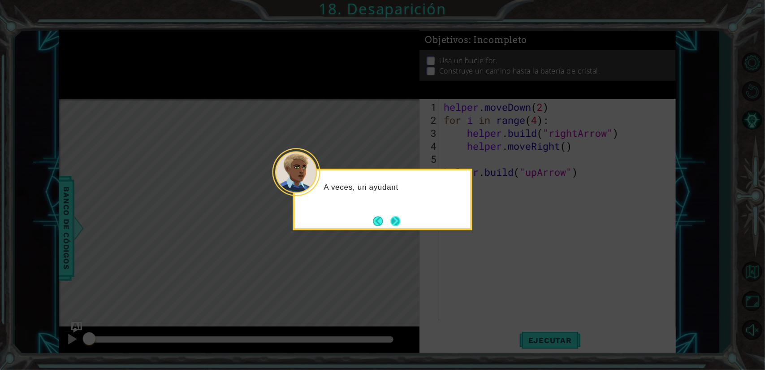
click at [391, 218] on button "Next" at bounding box center [396, 221] width 10 height 10
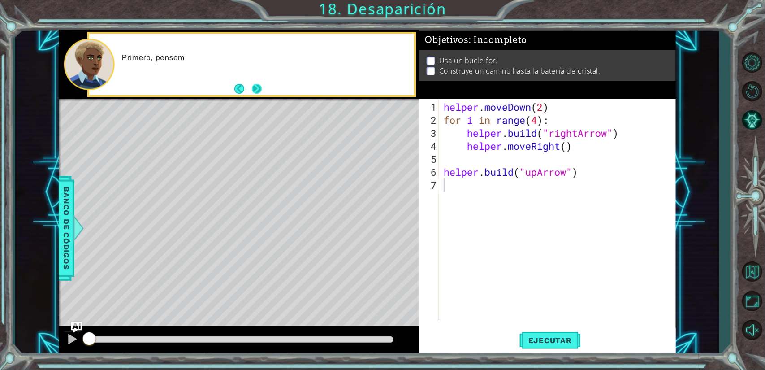
click at [260, 86] on button "Next" at bounding box center [257, 89] width 10 height 10
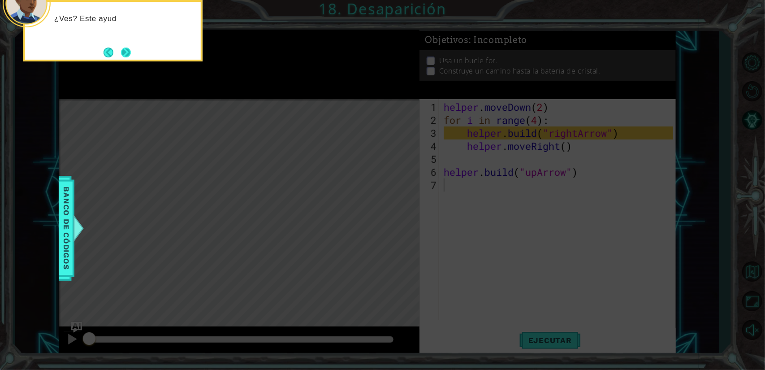
click at [124, 54] on button "Next" at bounding box center [126, 52] width 10 height 10
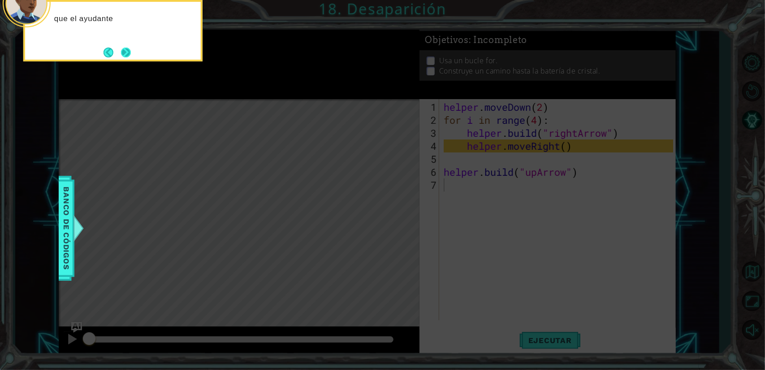
click at [130, 48] on button "Next" at bounding box center [126, 52] width 10 height 10
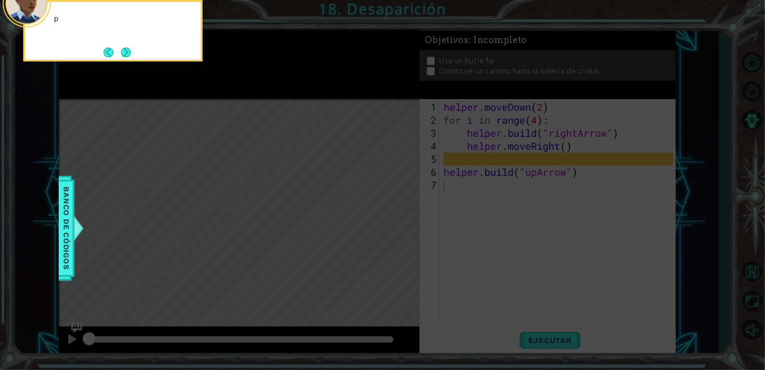
click at [130, 48] on button "Next" at bounding box center [126, 52] width 10 height 10
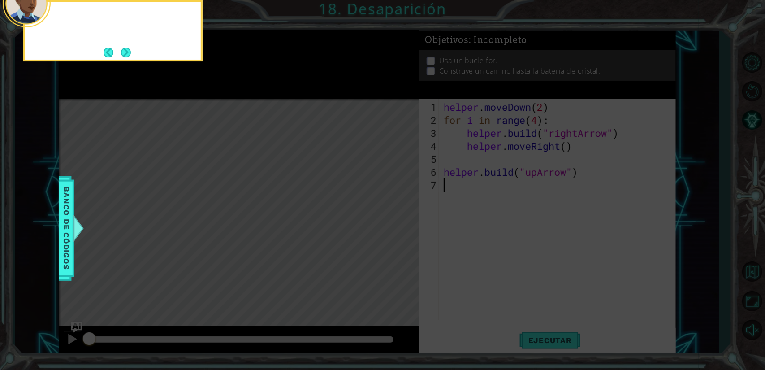
click at [130, 49] on button "Next" at bounding box center [126, 52] width 10 height 10
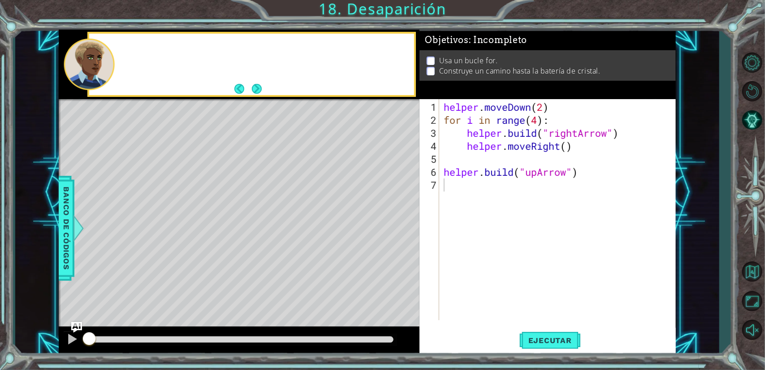
click at [130, 49] on div at bounding box center [251, 64] width 324 height 61
click at [262, 86] on button "Next" at bounding box center [257, 89] width 10 height 10
click at [263, 86] on div at bounding box center [251, 64] width 324 height 61
click at [474, 240] on div "helper . moveDown ( 2 ) for i in range ( 4 ) : helper . build ( "rightArrow" ) …" at bounding box center [560, 223] width 236 height 247
click at [486, 235] on div "helper . moveDown ( 2 ) for i in range ( 4 ) : helper . build ( "rightArrow" ) …" at bounding box center [560, 223] width 236 height 247
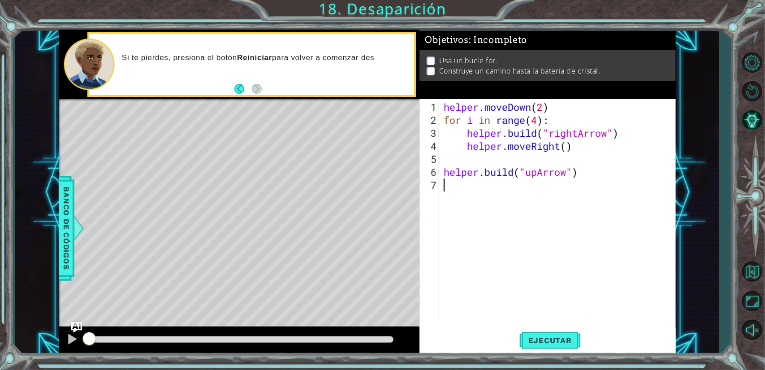
click at [484, 260] on div "helper . moveDown ( 2 ) for i in range ( 4 ) : helper . build ( "rightArrow" ) …" at bounding box center [560, 223] width 236 height 247
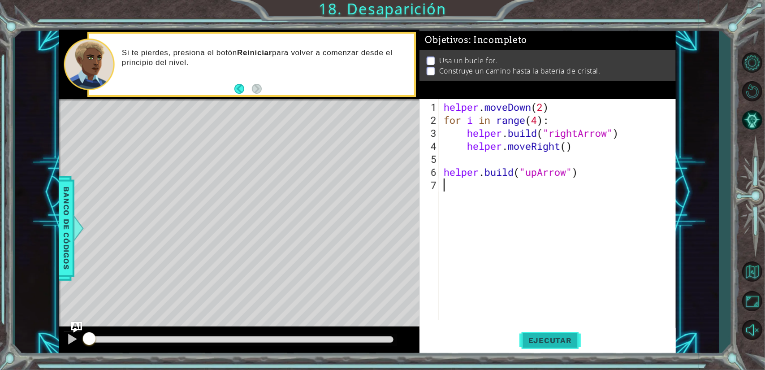
click at [530, 341] on span "Ejecutar" at bounding box center [549, 340] width 61 height 9
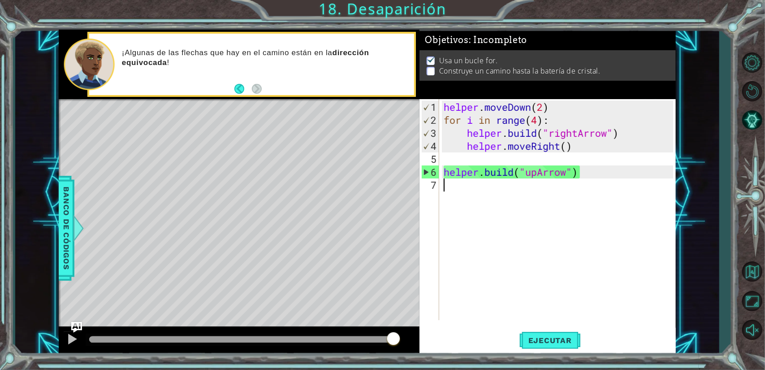
click at [485, 253] on div "helper . moveDown ( 2 ) for i in range ( 4 ) : helper . build ( "rightArrow" ) …" at bounding box center [560, 223] width 236 height 247
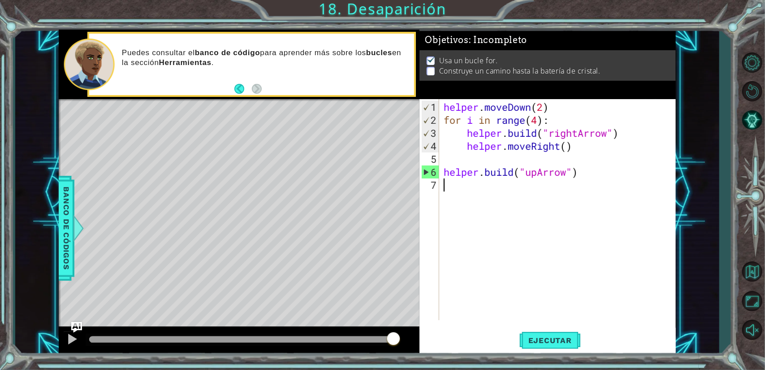
click at [469, 185] on div "helper . moveDown ( 2 ) for i in range ( 4 ) : helper . build ( "rightArrow" ) …" at bounding box center [560, 223] width 236 height 247
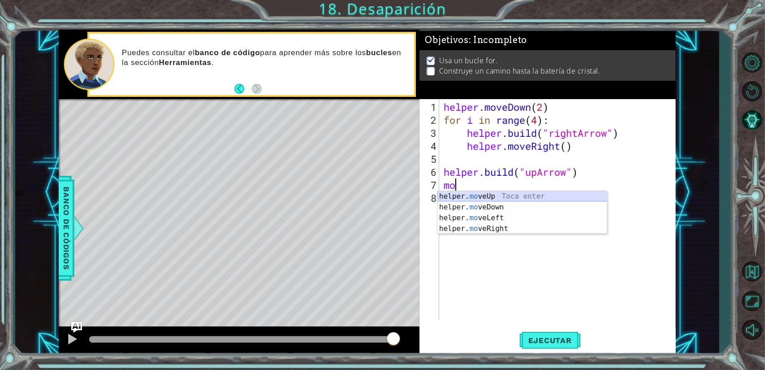
click at [476, 194] on div "helper. mo veUp Toca enter helper. mo veDown Toca enter helper. mo veLeft Toca …" at bounding box center [522, 223] width 170 height 65
type textarea "helper.moveUp(1)"
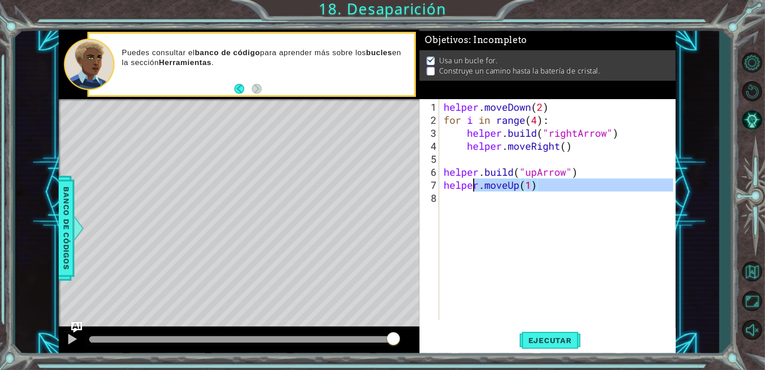
click at [475, 201] on div "helper . moveDown ( 2 ) for i in range ( 4 ) : helper . build ( "rightArrow" ) …" at bounding box center [560, 223] width 236 height 247
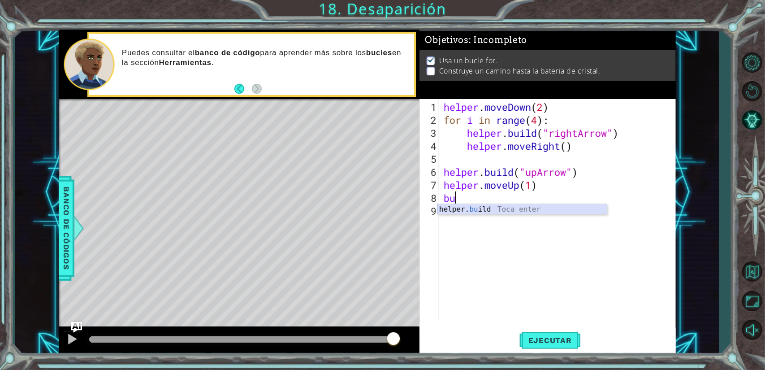
click at [472, 207] on div "helper. bu ild Toca enter" at bounding box center [522, 220] width 170 height 32
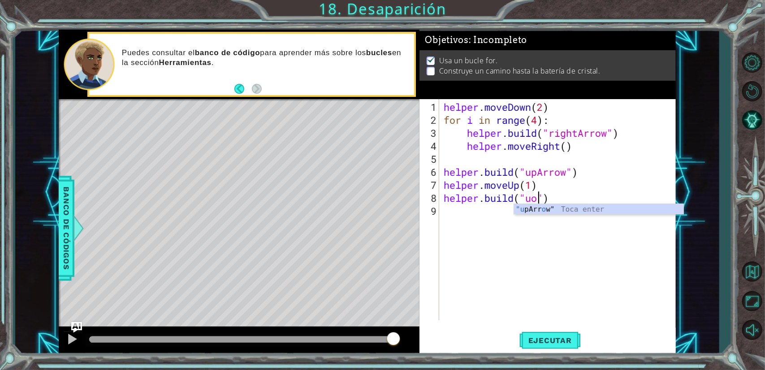
scroll to position [0, 4]
click at [529, 210] on div ""u [PERSON_NAME]" Toca enter" at bounding box center [599, 220] width 170 height 32
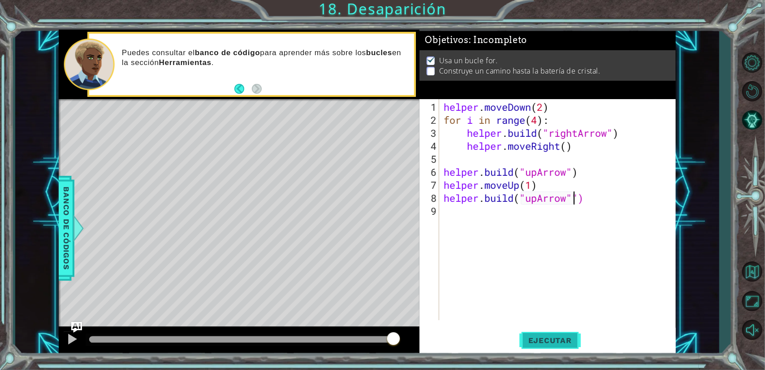
click at [538, 345] on button "Ejecutar" at bounding box center [549, 340] width 61 height 26
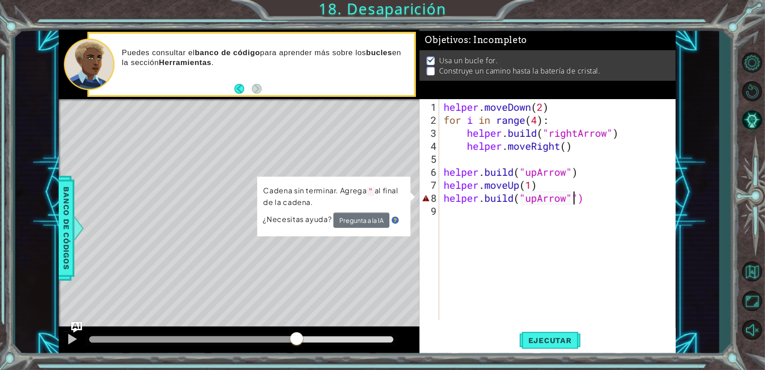
click at [297, 342] on div at bounding box center [241, 339] width 304 height 6
type textarea "[DOMAIN_NAME]("upArrow")"
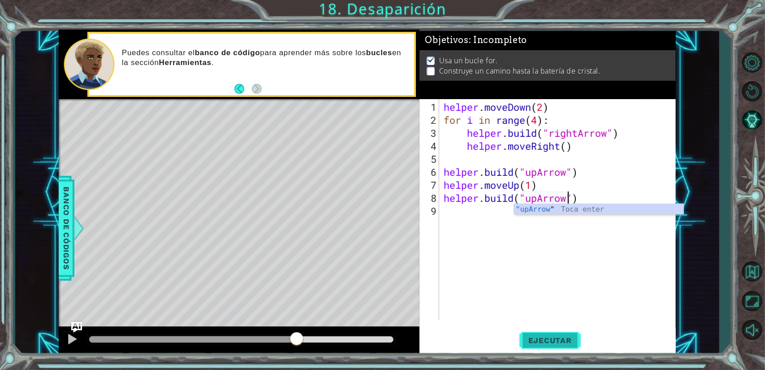
click at [542, 344] on span "Ejecutar" at bounding box center [549, 340] width 61 height 9
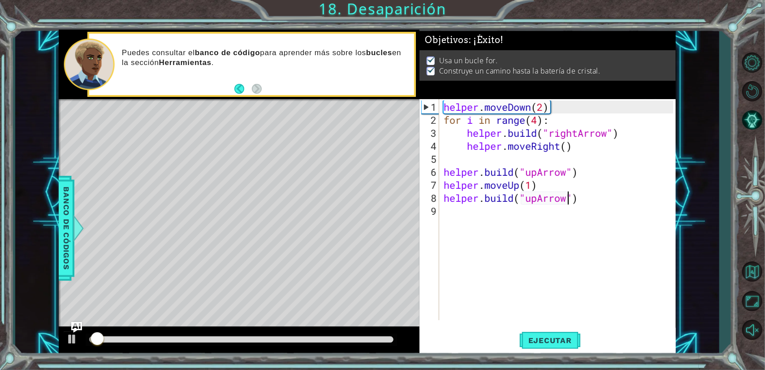
click at [567, 258] on div "helper . moveDown ( 2 ) for i in range ( 4 ) : helper . build ( "rightArrow" ) …" at bounding box center [560, 223] width 236 height 247
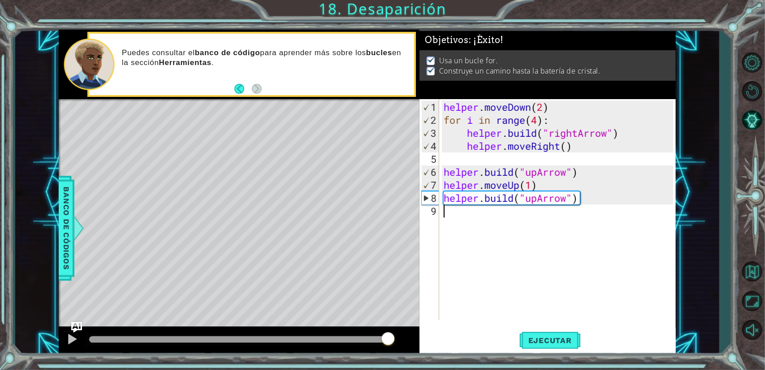
drag, startPoint x: 336, startPoint y: 341, endPoint x: 391, endPoint y: 349, distance: 55.2
click at [389, 342] on div at bounding box center [241, 339] width 304 height 6
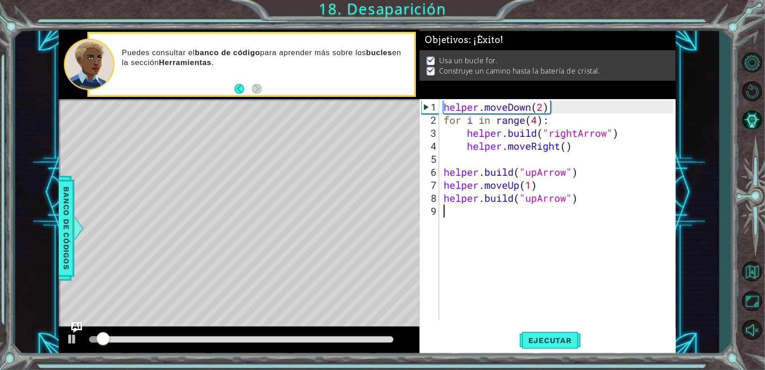
click at [334, 333] on div at bounding box center [241, 339] width 311 height 13
click at [339, 344] on div at bounding box center [241, 339] width 311 height 13
click at [349, 337] on div at bounding box center [241, 339] width 304 height 6
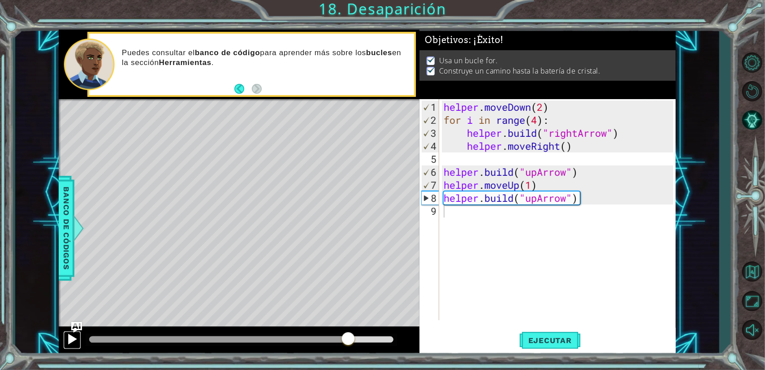
click at [73, 337] on div at bounding box center [72, 339] width 12 height 12
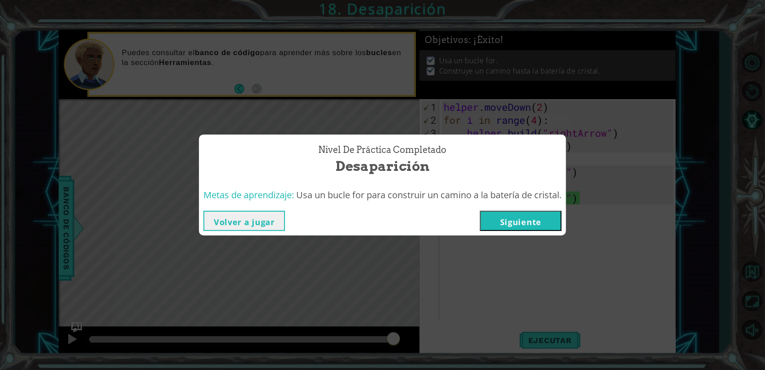
click at [520, 222] on button "Siguiente" at bounding box center [521, 221] width 82 height 20
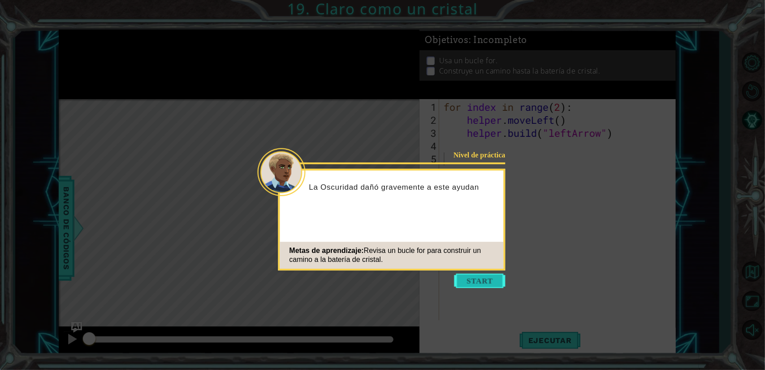
click at [491, 279] on button "Start" at bounding box center [479, 280] width 51 height 14
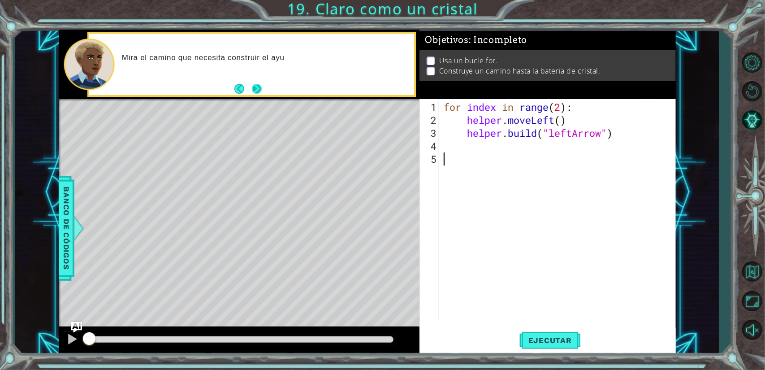
click at [255, 84] on button "Next" at bounding box center [257, 89] width 10 height 10
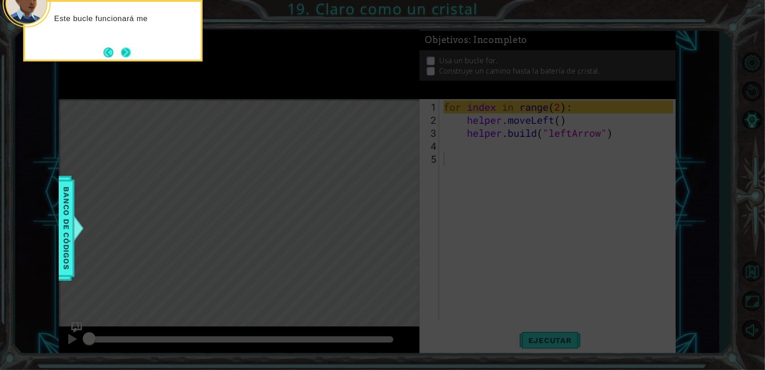
click at [131, 52] on button "Next" at bounding box center [126, 52] width 10 height 10
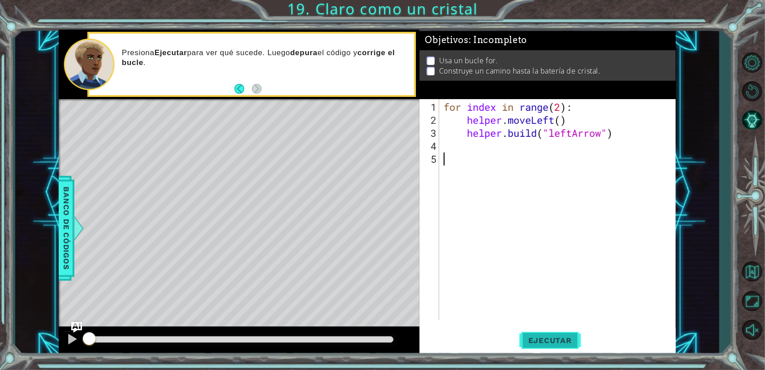
click at [571, 340] on span "Ejecutar" at bounding box center [549, 340] width 61 height 9
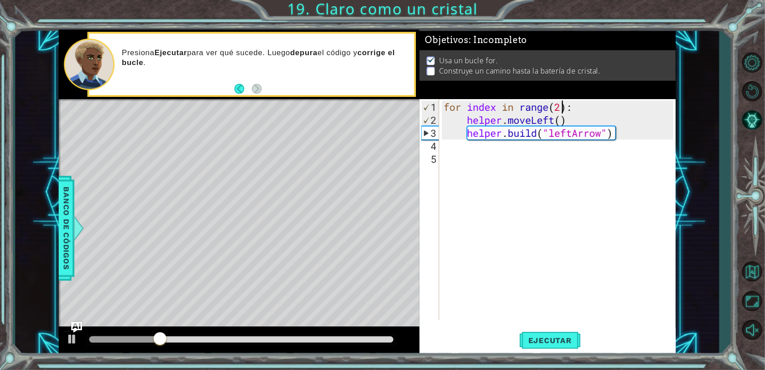
click at [562, 105] on div "for index in range ( 2 ) : helper . moveLeft ( ) helper . build ( "leftArrow" )" at bounding box center [560, 223] width 236 height 247
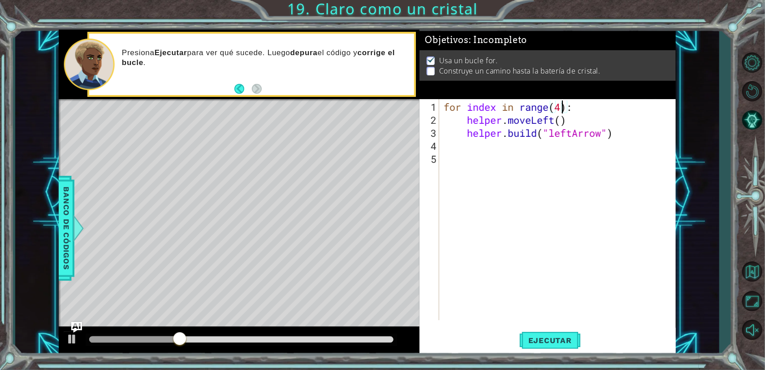
scroll to position [0, 5]
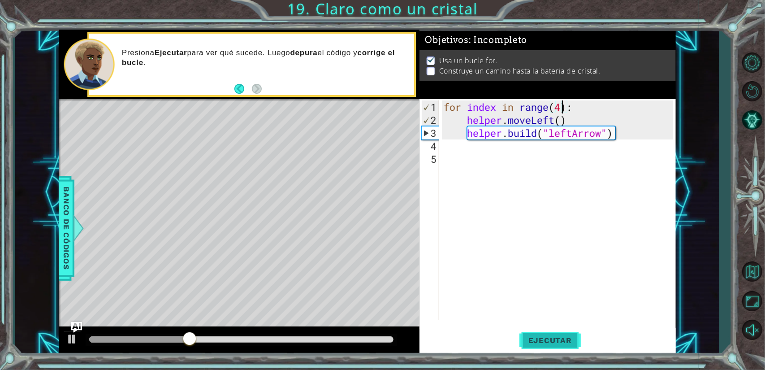
type textarea "for index in range(4):"
click at [530, 338] on span "Ejecutar" at bounding box center [549, 340] width 61 height 9
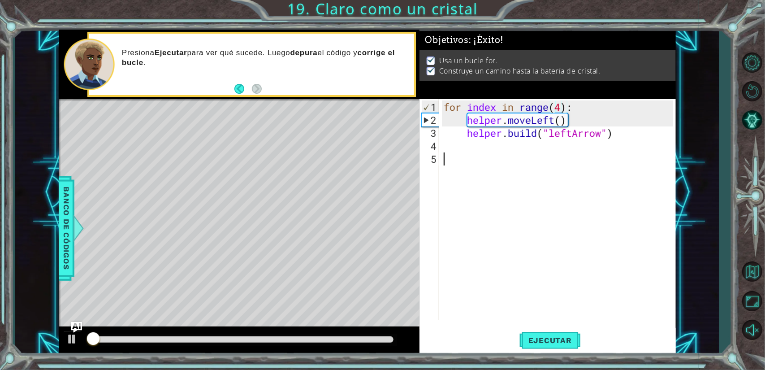
click at [519, 280] on div "for index in range ( 4 ) : helper . moveLeft ( ) helper . build ( "leftArrow" )" at bounding box center [560, 223] width 236 height 247
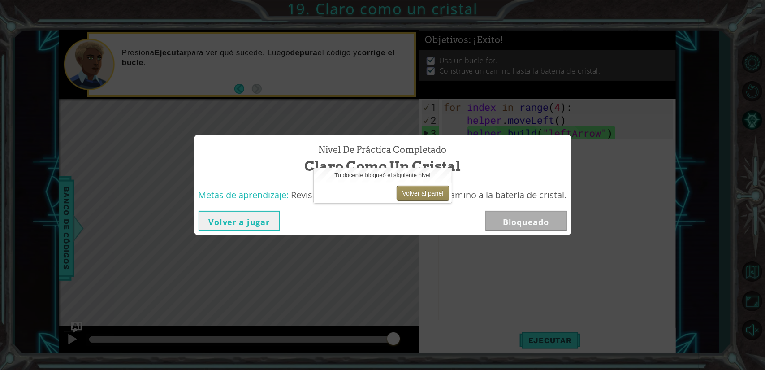
click at [426, 196] on button "Volver al panel" at bounding box center [422, 192] width 53 height 15
click at [251, 225] on button "Volver a jugar" at bounding box center [239, 221] width 82 height 20
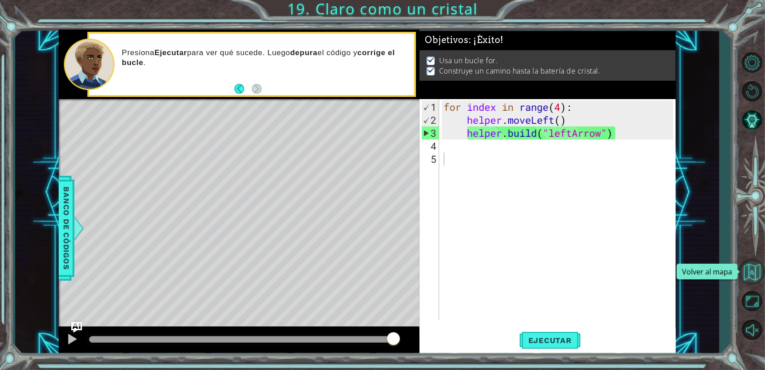
click at [756, 268] on button "Volver al mapa" at bounding box center [752, 271] width 26 height 26
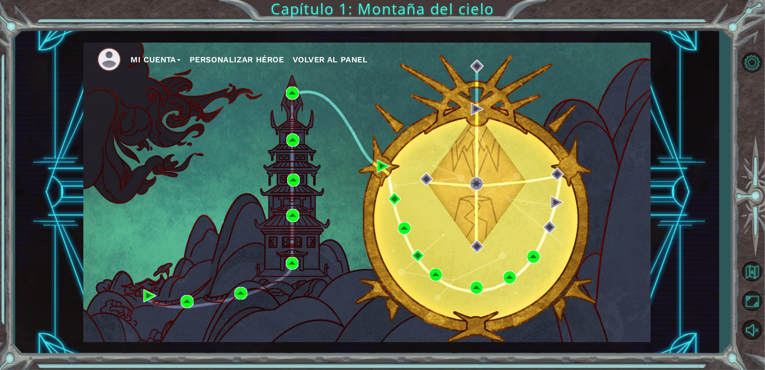
click at [194, 128] on div "Mi Cuenta Personalizar héroe Volver al panel" at bounding box center [366, 192] width 567 height 299
